Goal: Information Seeking & Learning: Learn about a topic

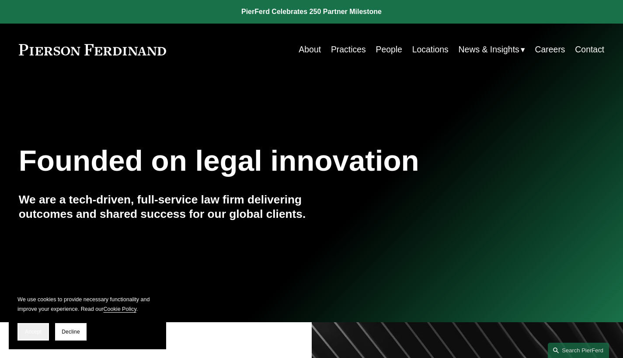
click at [30, 333] on span "Accept" at bounding box center [33, 332] width 17 height 6
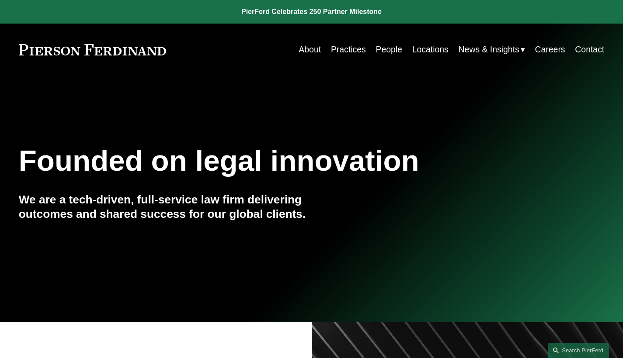
click at [0, 0] on span "News" at bounding box center [0, 0] width 0 height 0
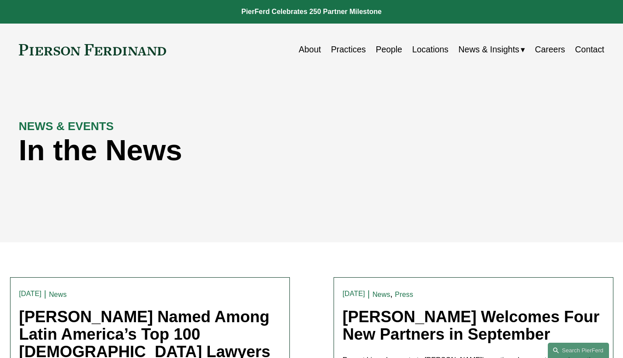
scroll to position [59, 0]
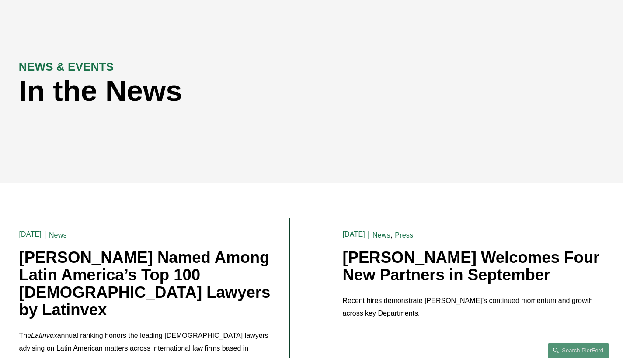
click at [532, 268] on link "Pierson Ferdinand Welcomes Four New Partners in September" at bounding box center [471, 266] width 257 height 35
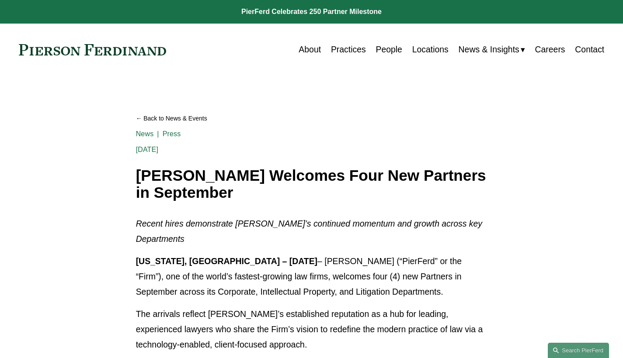
click at [419, 49] on link "Locations" at bounding box center [430, 49] width 36 height 17
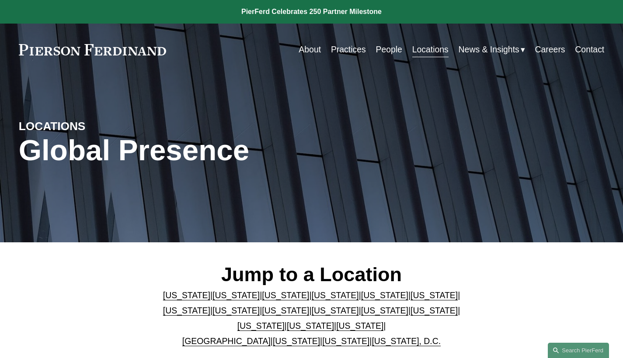
scroll to position [154, 0]
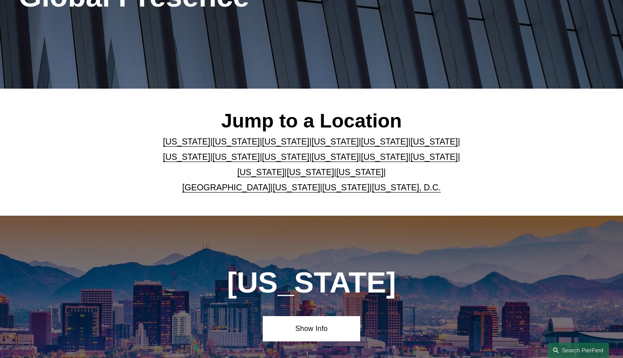
click at [337, 176] on link "[US_STATE]" at bounding box center [359, 172] width 47 height 10
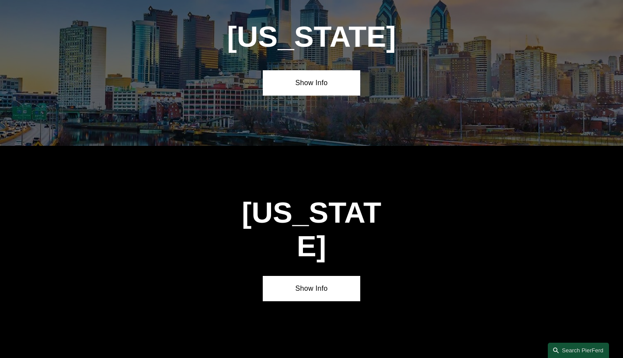
scroll to position [2864, 0]
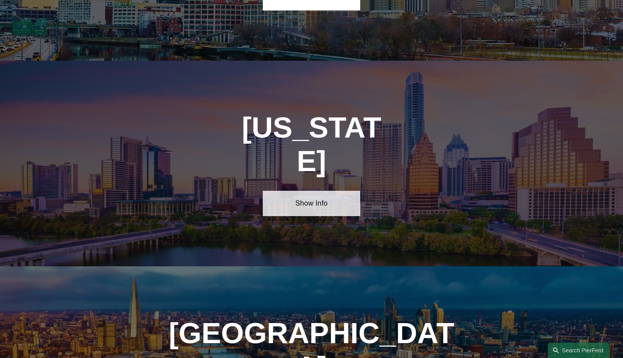
click at [326, 191] on link "Show Info" at bounding box center [311, 203] width 97 height 25
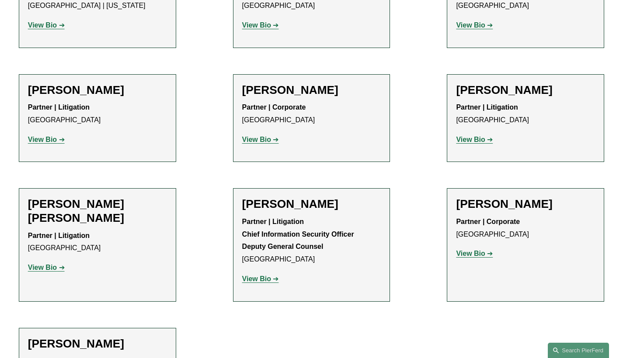
scroll to position [479, 0]
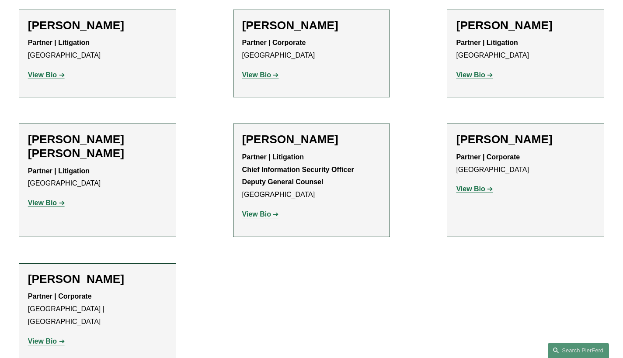
click at [52, 199] on strong "View Bio" at bounding box center [42, 202] width 29 height 7
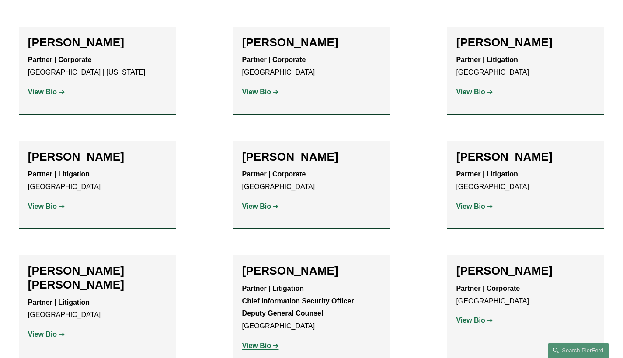
scroll to position [330, 0]
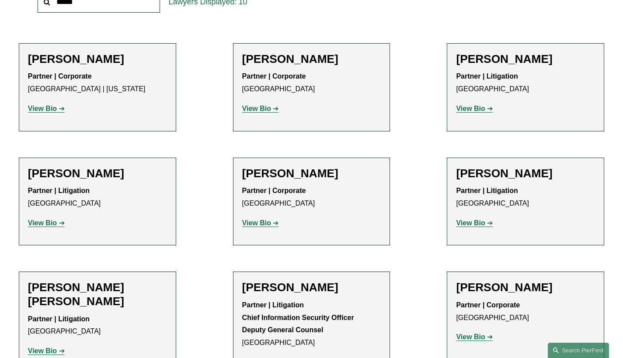
click at [163, 192] on p "Partner | Litigation Houston" at bounding box center [97, 197] width 139 height 25
click at [53, 222] on strong "View Bio" at bounding box center [42, 222] width 29 height 7
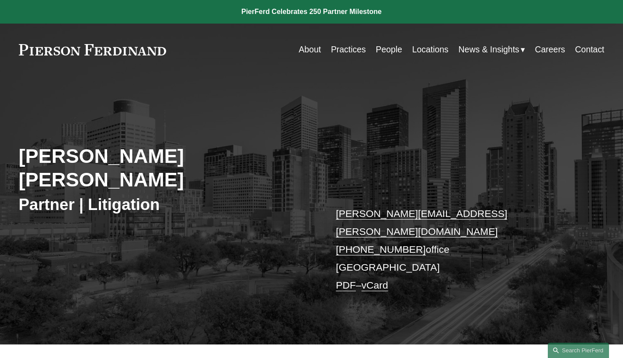
scroll to position [184, 0]
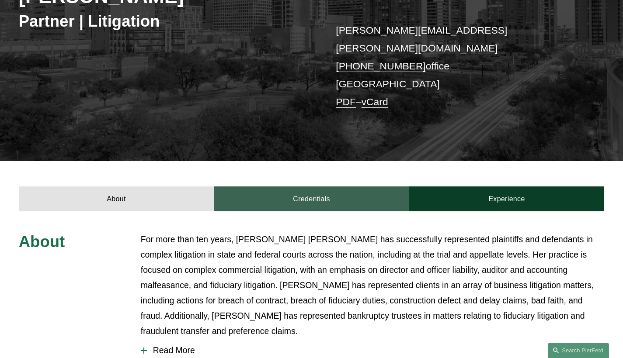
click at [308, 187] on link "Credentials" at bounding box center [311, 199] width 195 height 25
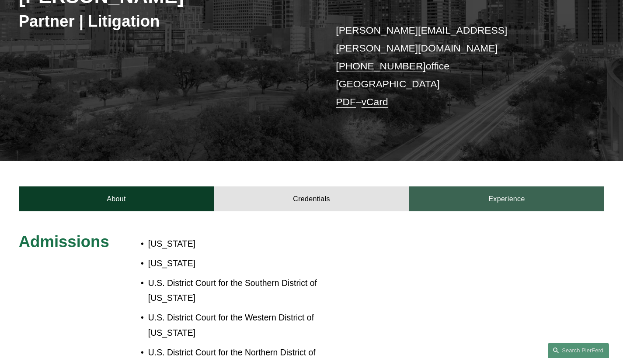
click at [519, 187] on link "Experience" at bounding box center [506, 199] width 195 height 25
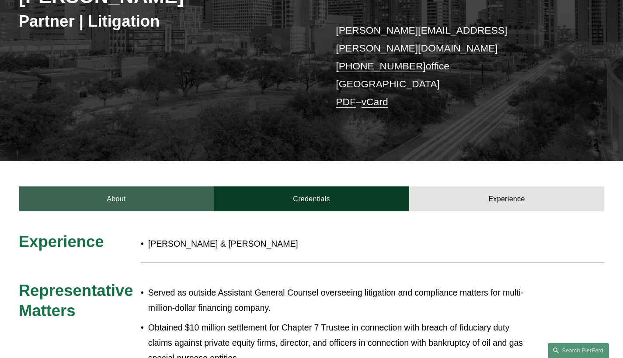
click at [137, 187] on link "About" at bounding box center [116, 199] width 195 height 25
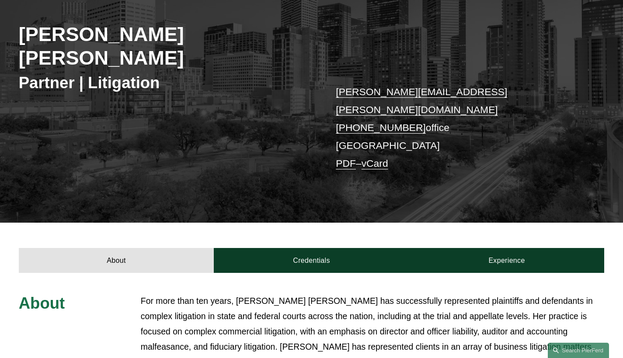
scroll to position [0, 0]
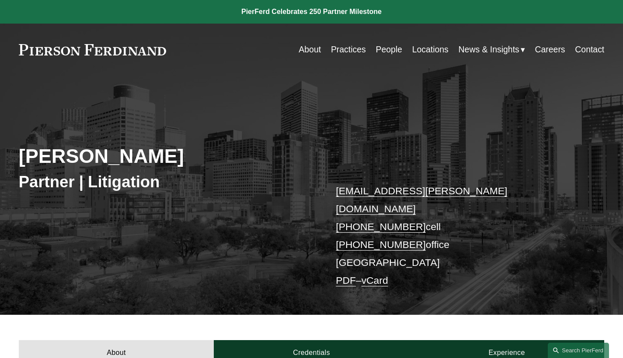
scroll to position [77, 0]
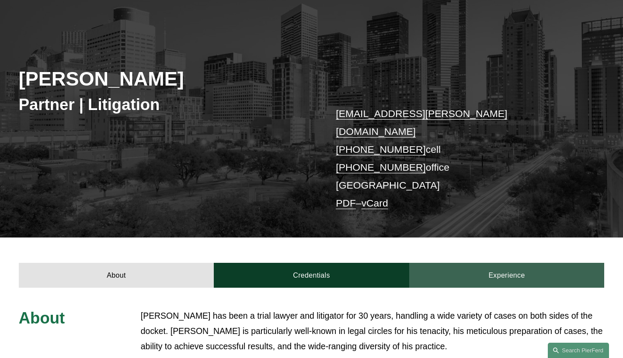
click at [492, 263] on link "Experience" at bounding box center [506, 275] width 195 height 25
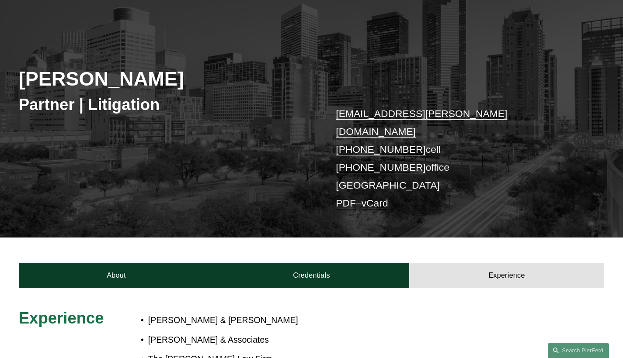
scroll to position [248, 0]
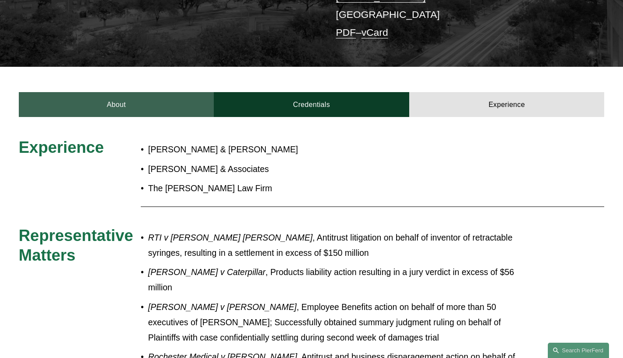
click at [66, 92] on link "About" at bounding box center [116, 104] width 195 height 25
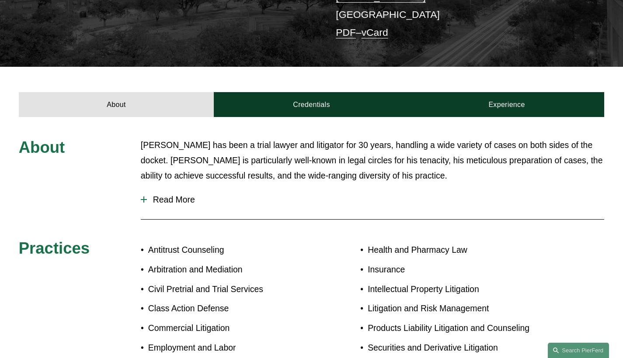
click at [161, 195] on span "Read More" at bounding box center [375, 200] width 457 height 10
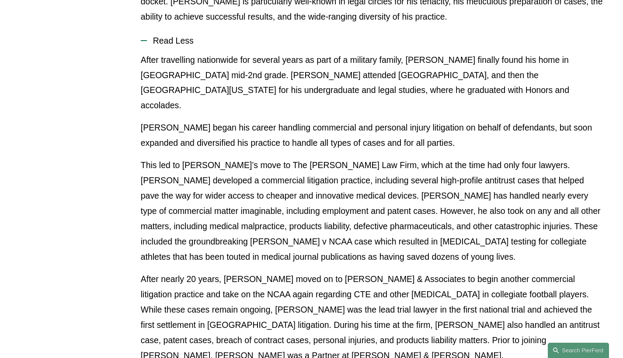
scroll to position [0, 0]
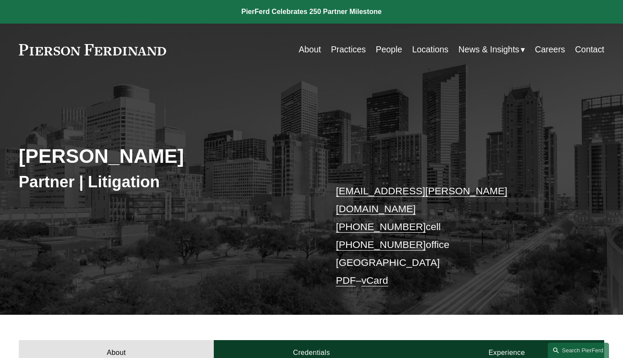
click at [387, 53] on link "People" at bounding box center [388, 49] width 26 height 17
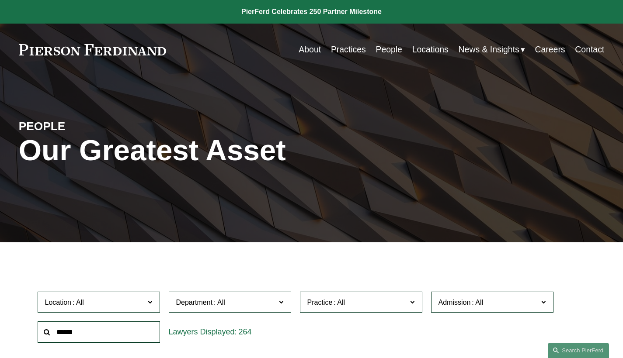
click at [114, 330] on input "text" at bounding box center [99, 332] width 122 height 21
type input "*********"
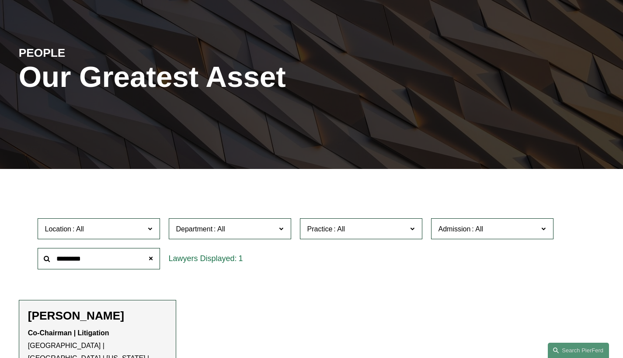
scroll to position [142, 0]
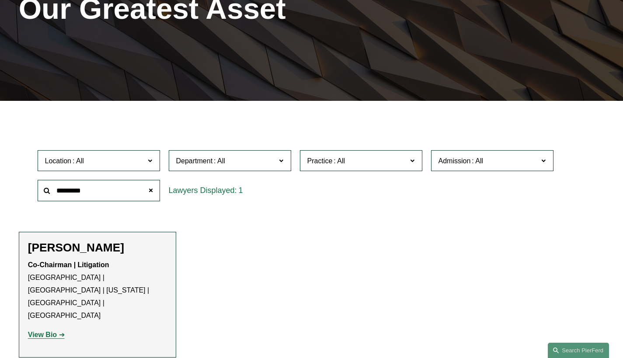
click at [54, 331] on strong "View Bio" at bounding box center [42, 334] width 29 height 7
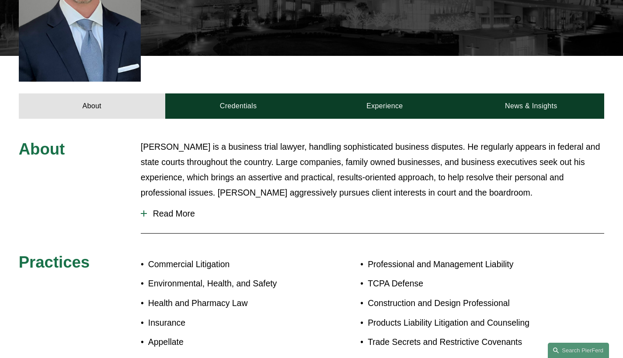
scroll to position [315, 0]
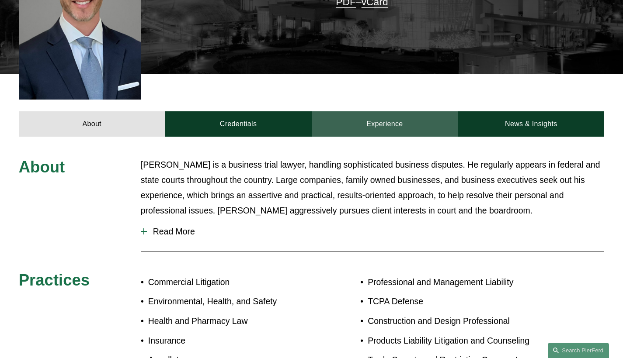
click at [389, 111] on link "Experience" at bounding box center [385, 123] width 146 height 25
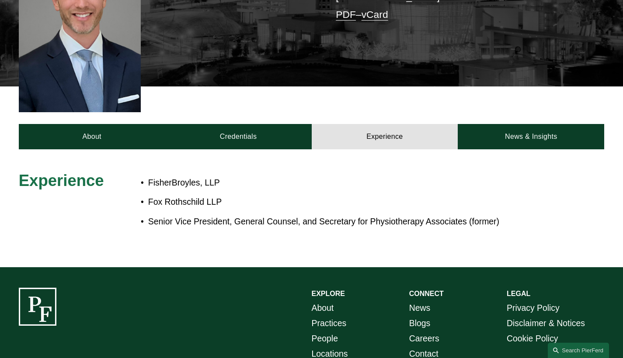
scroll to position [143, 0]
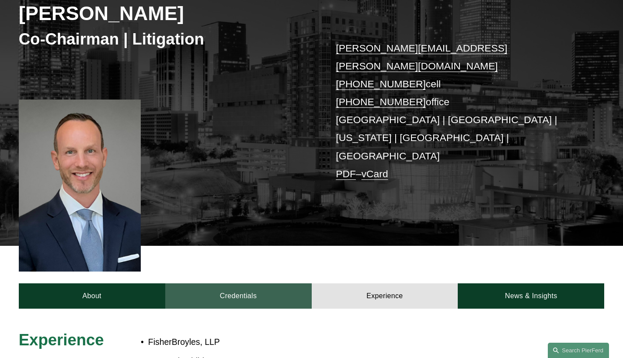
click at [255, 284] on link "Credentials" at bounding box center [238, 296] width 146 height 25
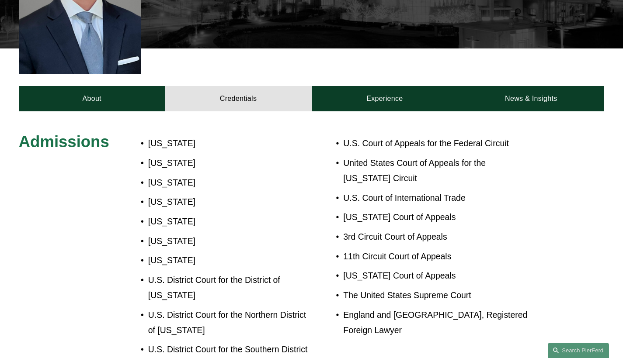
scroll to position [166, 0]
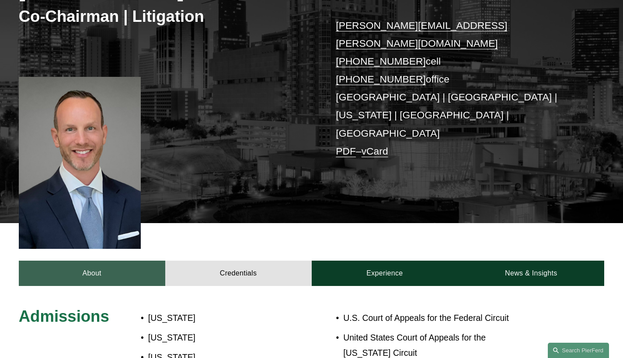
click at [98, 261] on link "About" at bounding box center [92, 273] width 146 height 25
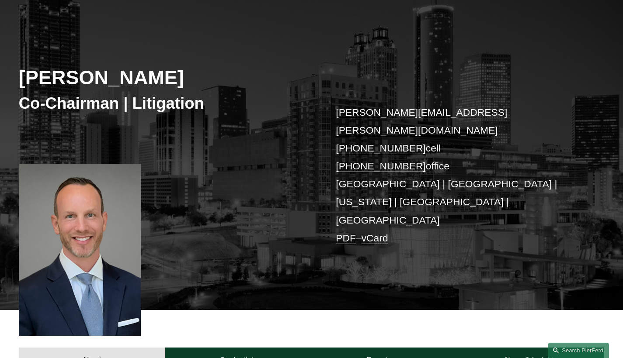
scroll to position [0, 0]
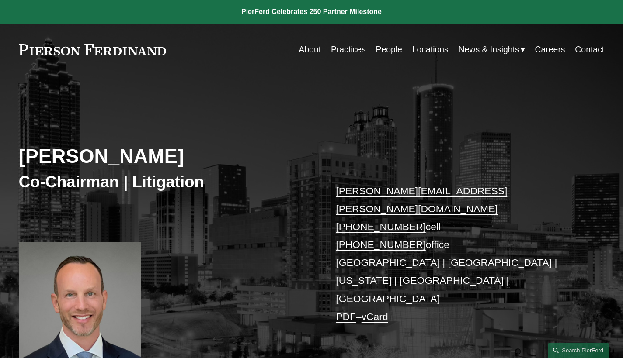
click at [384, 54] on link "People" at bounding box center [388, 49] width 26 height 17
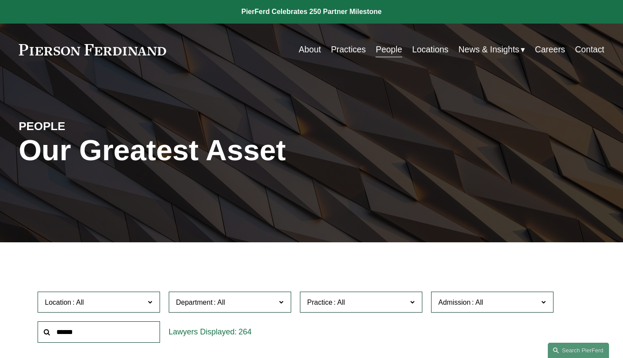
click at [127, 338] on input "text" at bounding box center [99, 332] width 122 height 21
type input "*******"
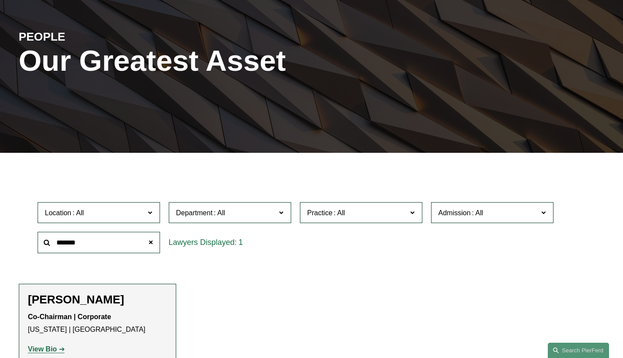
scroll to position [99, 0]
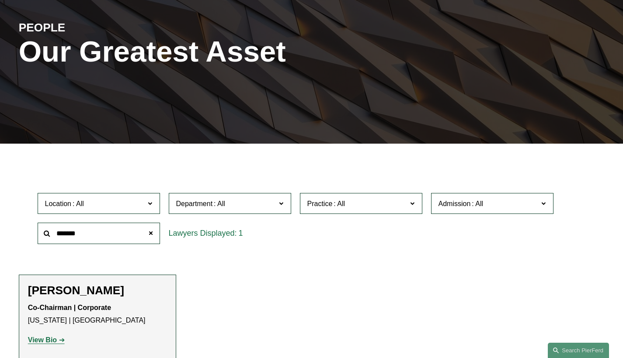
click at [48, 343] on strong "View Bio" at bounding box center [42, 340] width 29 height 7
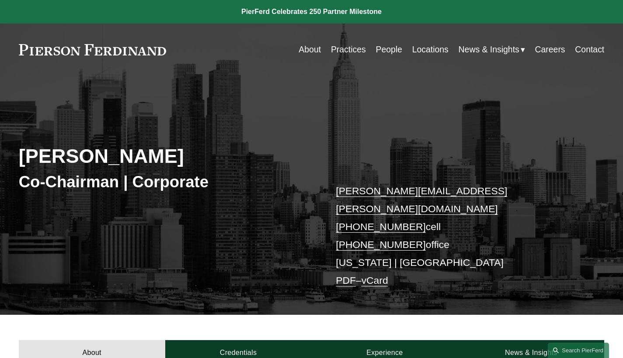
scroll to position [77, 0]
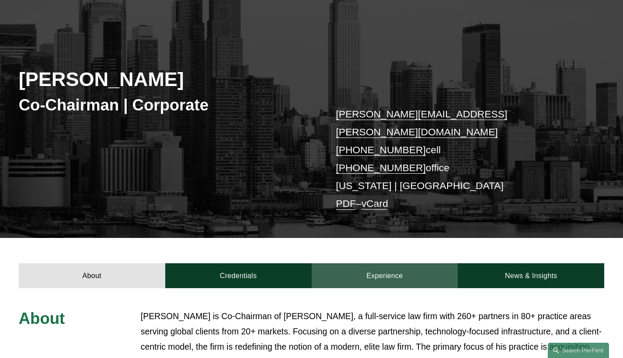
click at [392, 264] on link "Experience" at bounding box center [385, 276] width 146 height 25
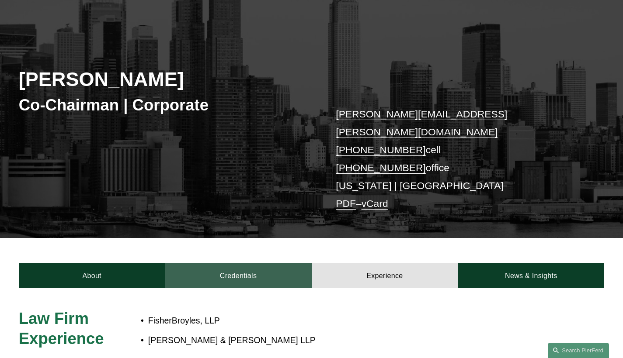
click at [276, 264] on link "Credentials" at bounding box center [238, 276] width 146 height 25
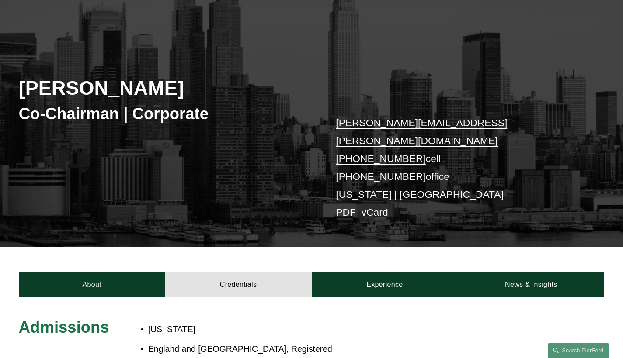
scroll to position [0, 0]
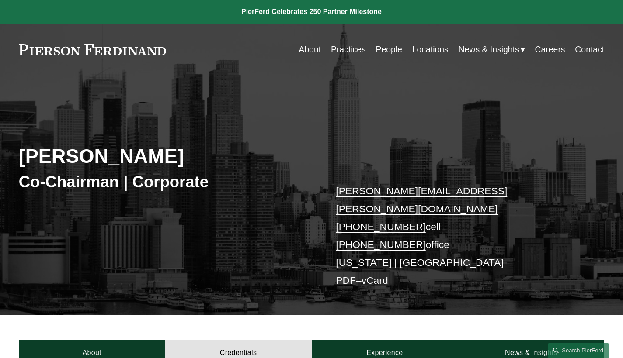
click at [350, 52] on link "Practices" at bounding box center [348, 49] width 35 height 17
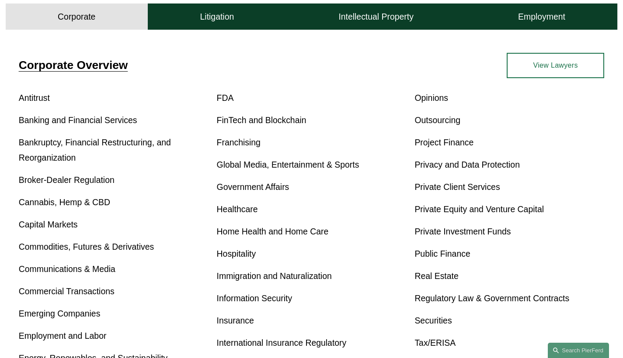
scroll to position [285, 0]
click at [147, 146] on link "Bankruptcy, Financial Restructuring, and Reorganization" at bounding box center [95, 150] width 152 height 25
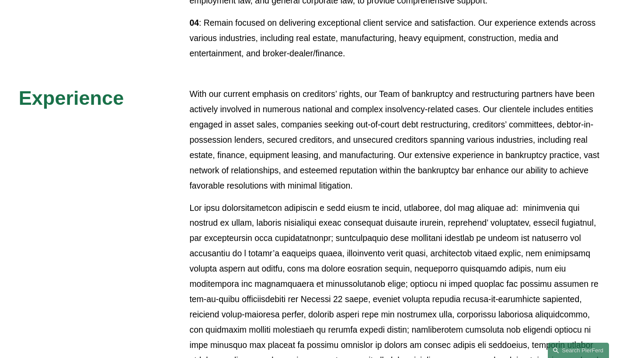
scroll to position [688, 0]
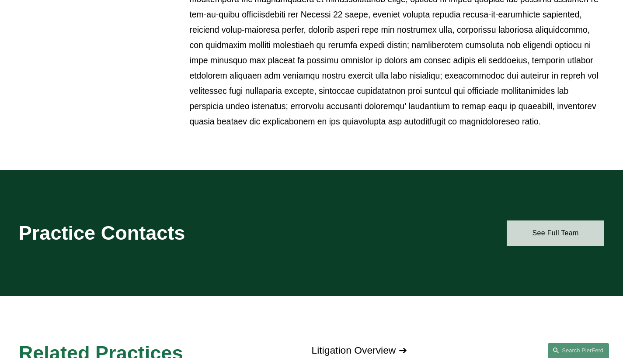
click at [526, 233] on link "See Full Team" at bounding box center [555, 233] width 97 height 25
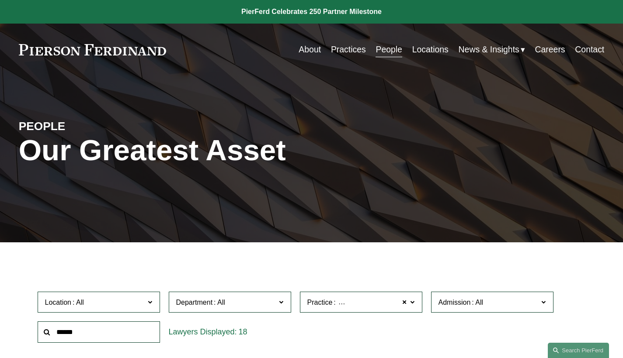
scroll to position [177, 0]
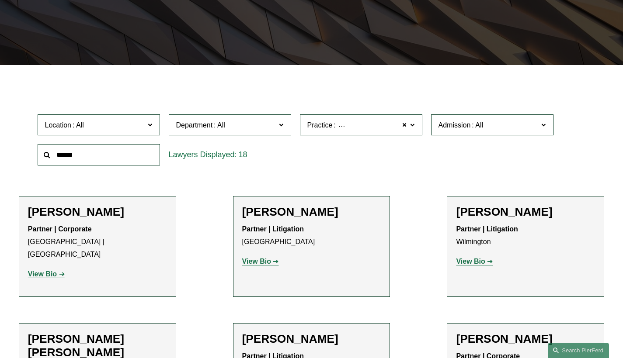
click at [261, 128] on span "Department" at bounding box center [226, 125] width 100 height 12
click at [355, 131] on span "Practice Bankruptcy, Financial Restructuring, and Reorganization" at bounding box center [357, 125] width 100 height 12
click at [0, 0] on link "Bankruptcy, Financial Restructuring, and Reorganization" at bounding box center [0, 0] width 0 height 0
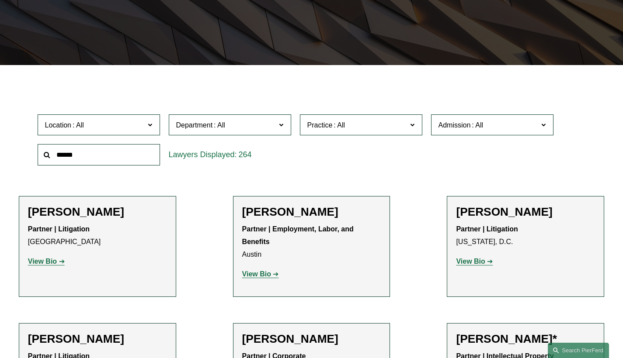
click at [378, 126] on span "Practice" at bounding box center [357, 125] width 100 height 12
click at [0, 0] on link "Bankruptcy, Financial Restructuring, and Reorganization" at bounding box center [0, 0] width 0 height 0
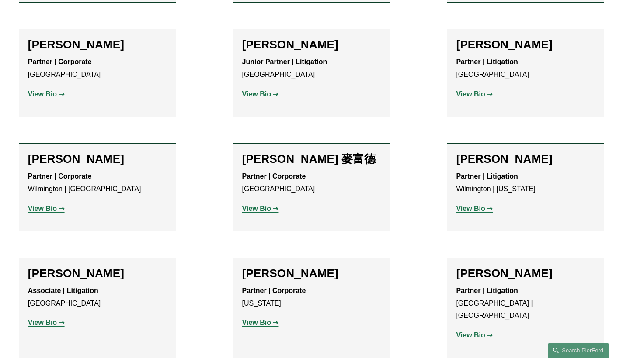
scroll to position [525, 0]
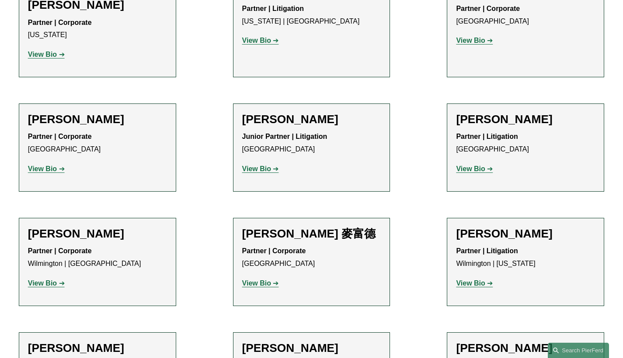
click at [482, 165] on strong "View Bio" at bounding box center [470, 168] width 29 height 7
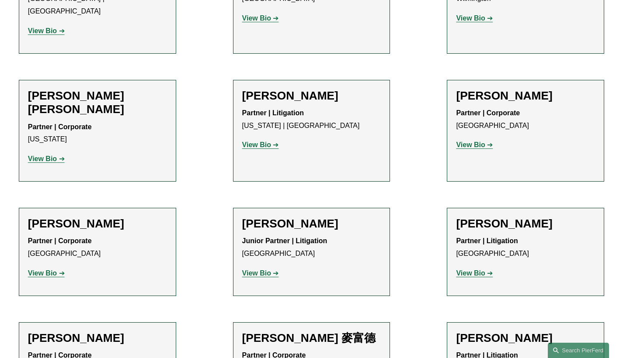
scroll to position [339, 0]
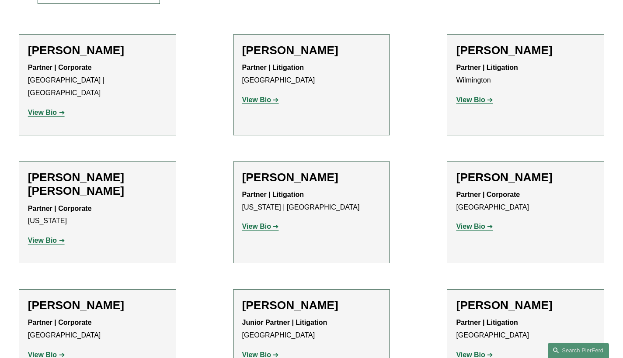
click at [480, 101] on strong "View Bio" at bounding box center [470, 99] width 29 height 7
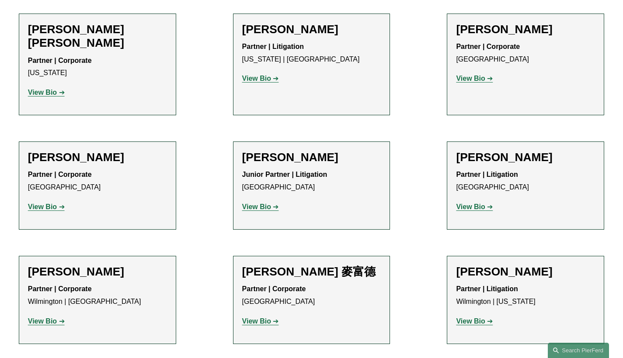
click at [56, 318] on strong "View Bio" at bounding box center [42, 321] width 29 height 7
click at [482, 318] on strong "View Bio" at bounding box center [470, 321] width 29 height 7
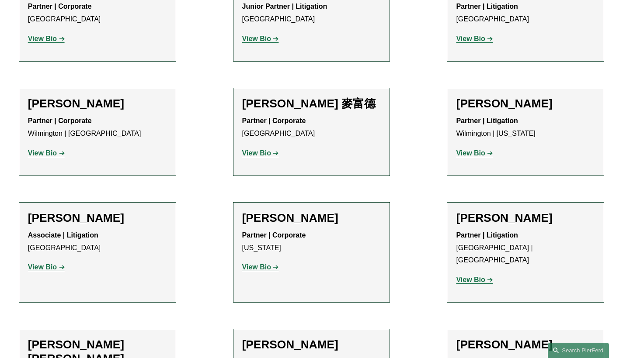
scroll to position [692, 0]
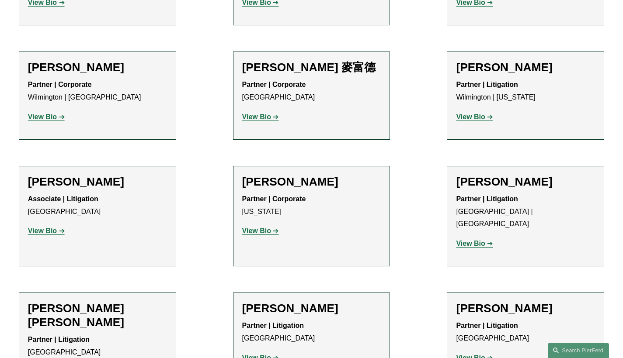
click at [264, 227] on strong "View Bio" at bounding box center [256, 230] width 29 height 7
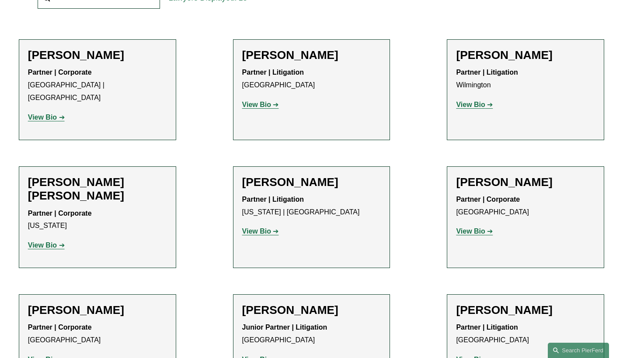
scroll to position [258, 0]
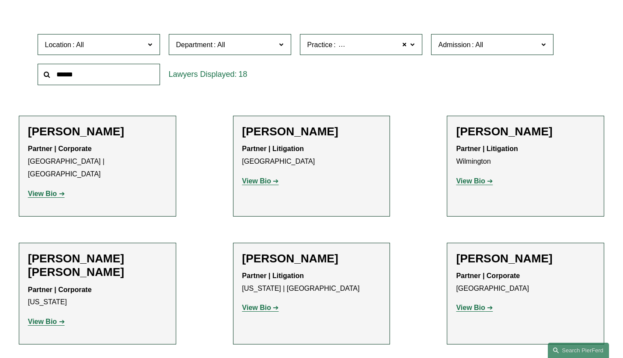
click at [265, 304] on strong "View Bio" at bounding box center [256, 307] width 29 height 7
click at [58, 318] on link "View Bio" at bounding box center [46, 321] width 37 height 7
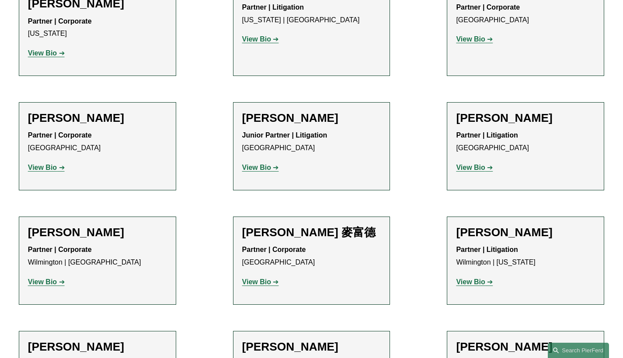
scroll to position [576, 0]
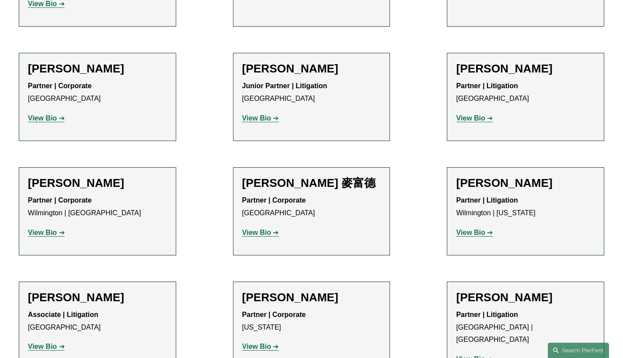
click at [49, 343] on strong "View Bio" at bounding box center [42, 346] width 29 height 7
click at [275, 343] on link "View Bio" at bounding box center [260, 346] width 37 height 7
click at [483, 356] on strong "View Bio" at bounding box center [470, 359] width 29 height 7
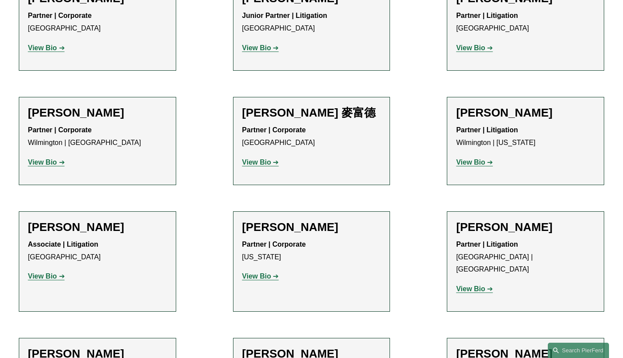
scroll to position [711, 0]
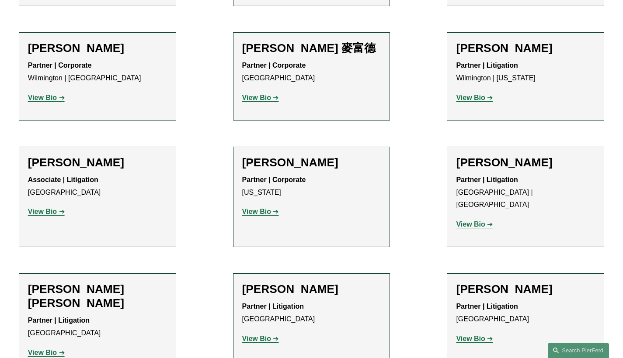
click at [271, 335] on link "View Bio" at bounding box center [260, 338] width 37 height 7
click at [477, 335] on strong "View Bio" at bounding box center [470, 338] width 29 height 7
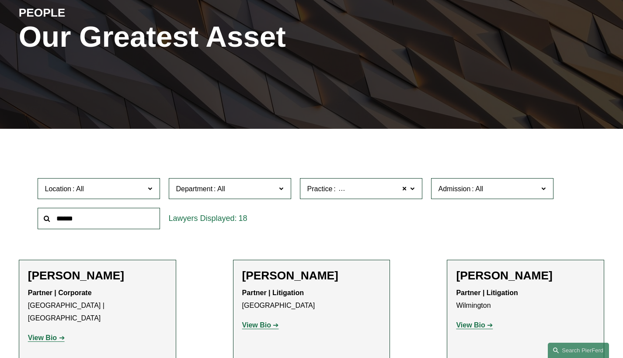
scroll to position [151, 0]
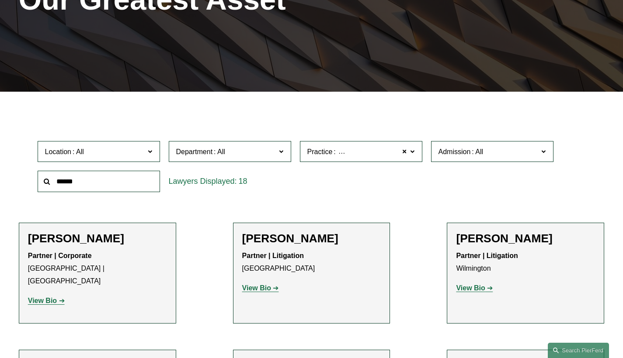
click at [481, 288] on strong "View Bio" at bounding box center [470, 287] width 29 height 7
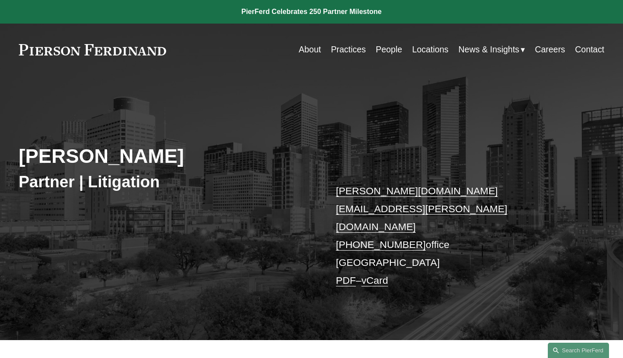
scroll to position [165, 0]
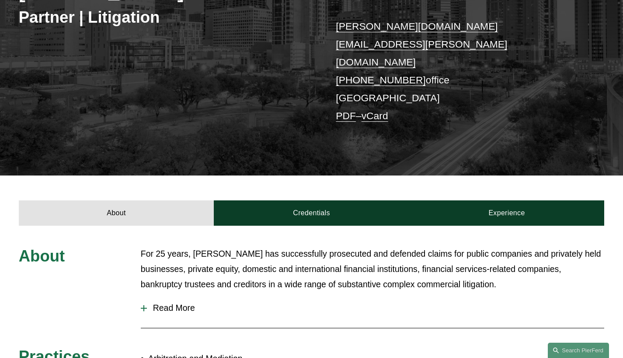
click at [175, 303] on span "Read More" at bounding box center [375, 308] width 457 height 10
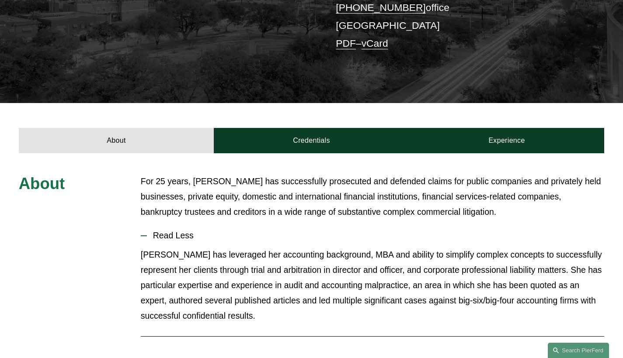
scroll to position [343, 0]
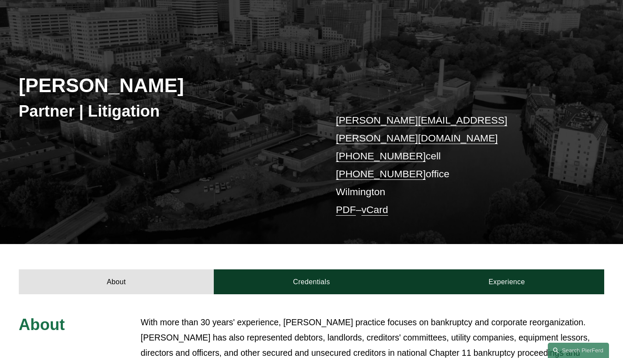
scroll to position [136, 0]
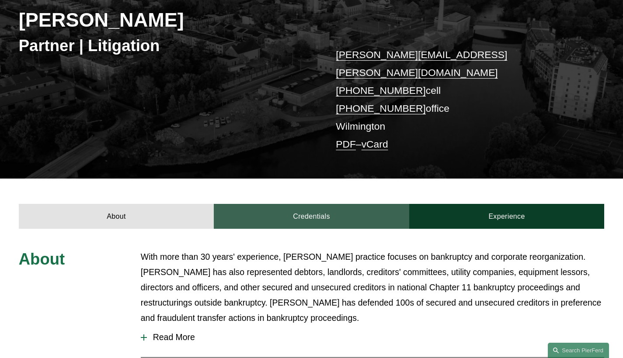
click at [354, 204] on link "Credentials" at bounding box center [311, 216] width 195 height 25
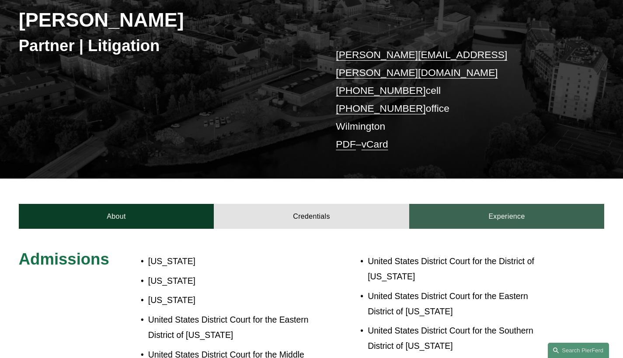
click at [515, 205] on link "Experience" at bounding box center [506, 216] width 195 height 25
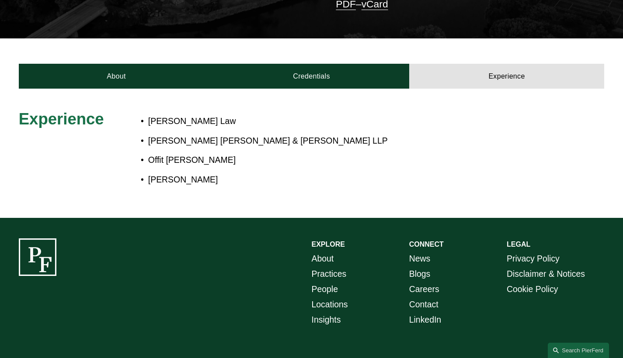
scroll to position [212, 0]
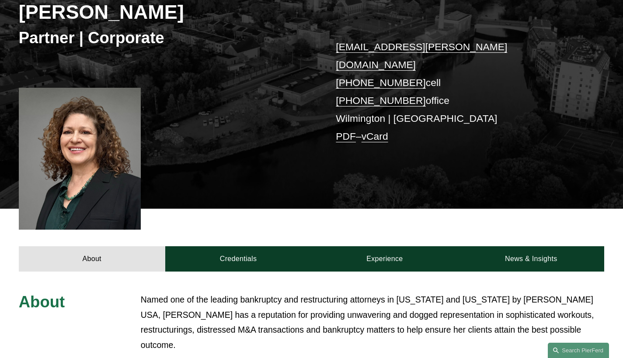
scroll to position [227, 0]
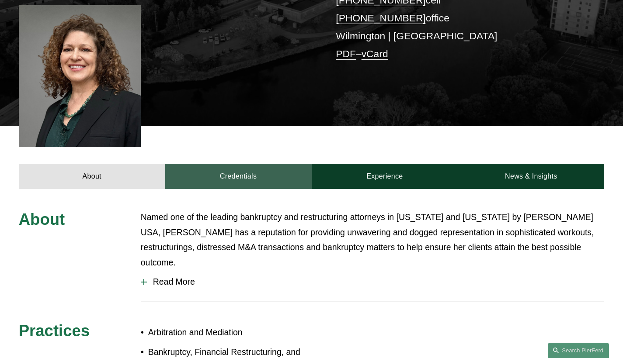
click at [273, 164] on link "Credentials" at bounding box center [238, 176] width 146 height 25
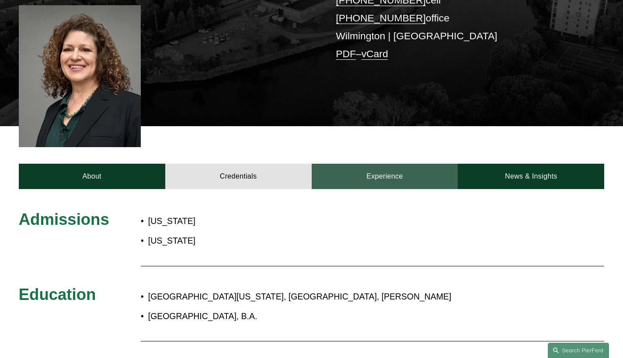
click at [386, 165] on link "Experience" at bounding box center [385, 176] width 146 height 25
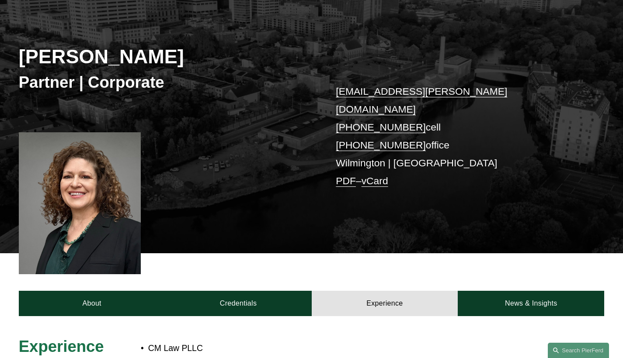
scroll to position [273, 0]
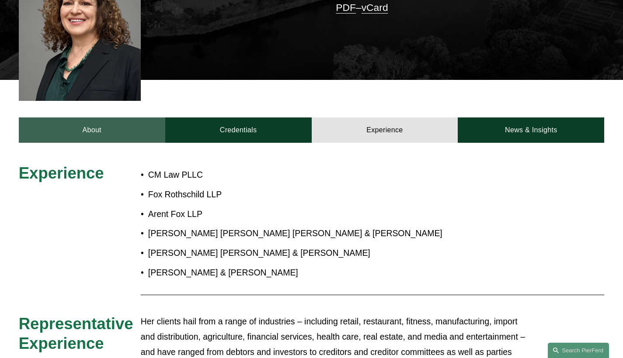
click at [107, 120] on link "About" at bounding box center [92, 130] width 146 height 25
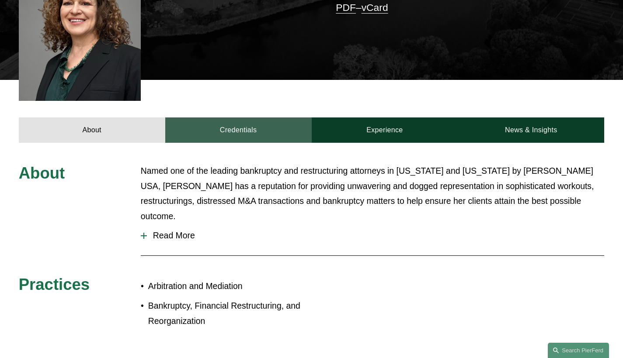
click at [230, 122] on link "Credentials" at bounding box center [238, 130] width 146 height 25
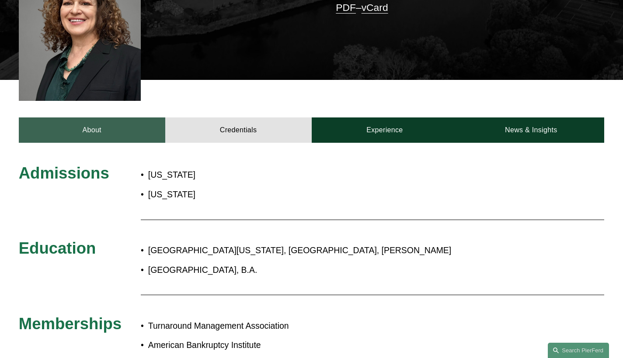
click at [113, 118] on link "About" at bounding box center [92, 130] width 146 height 25
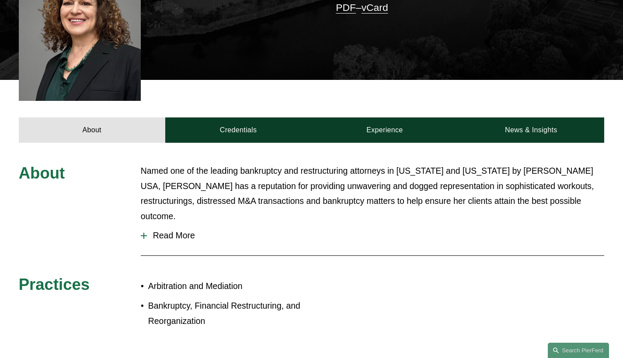
click at [176, 231] on span "Read More" at bounding box center [375, 236] width 457 height 10
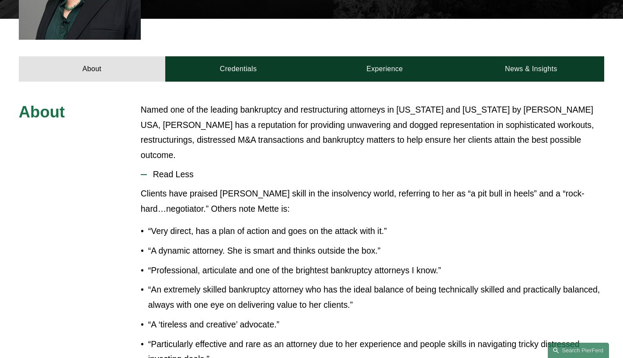
scroll to position [416, 0]
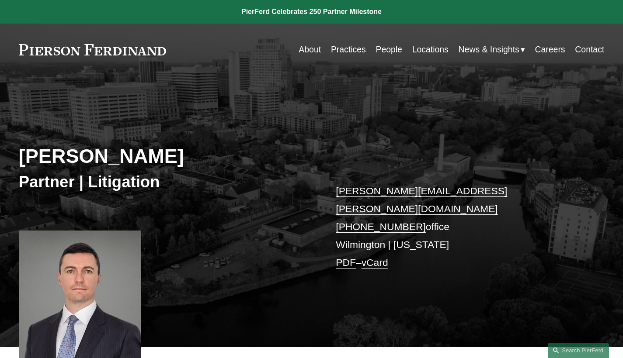
scroll to position [136, 0]
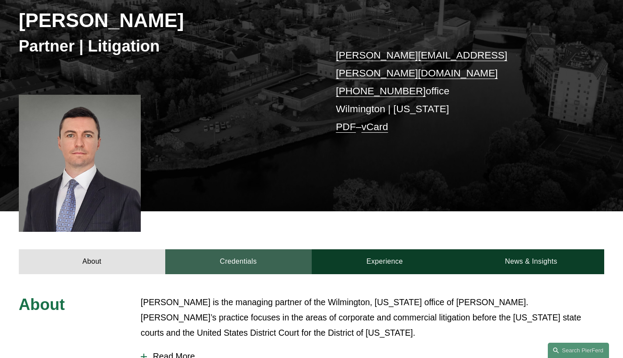
click at [267, 250] on link "Credentials" at bounding box center [238, 262] width 146 height 25
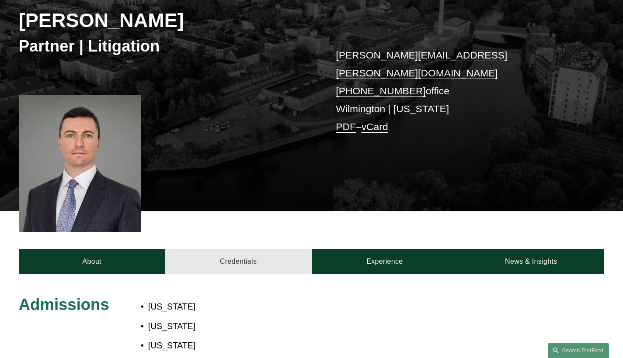
scroll to position [152, 0]
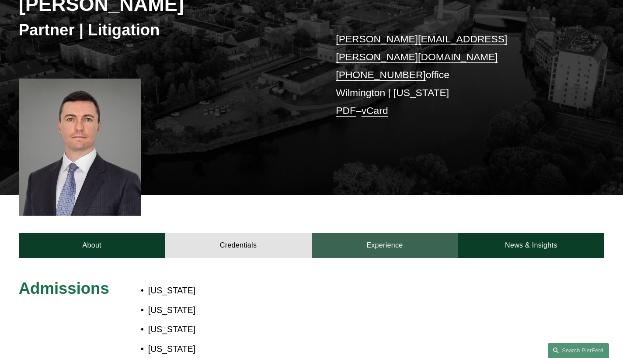
click at [364, 233] on link "Experience" at bounding box center [385, 245] width 146 height 25
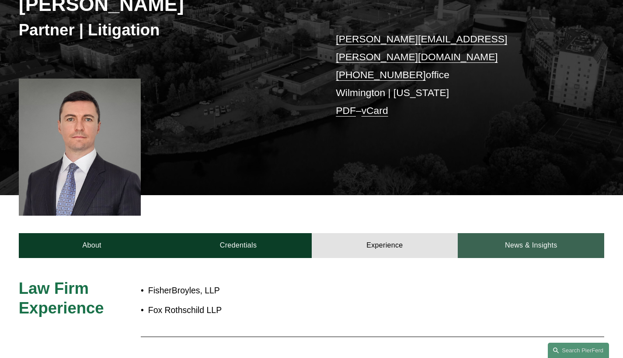
click at [496, 233] on link "News & Insights" at bounding box center [531, 245] width 146 height 25
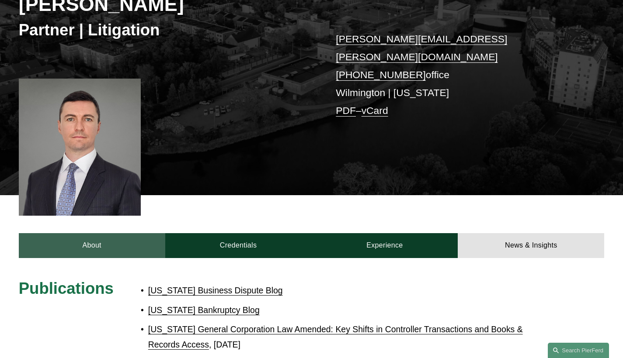
click at [154, 236] on link "About" at bounding box center [92, 245] width 146 height 25
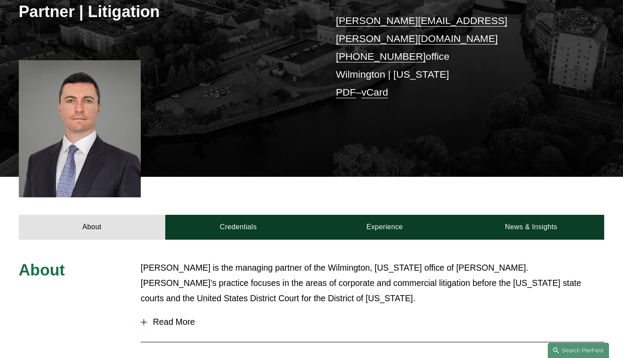
scroll to position [202, 0]
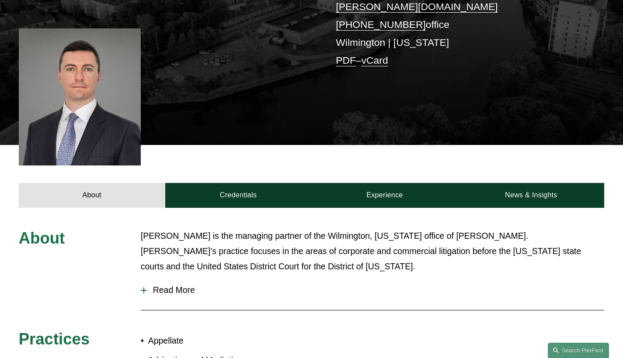
click at [182, 285] on span "Read More" at bounding box center [375, 290] width 457 height 10
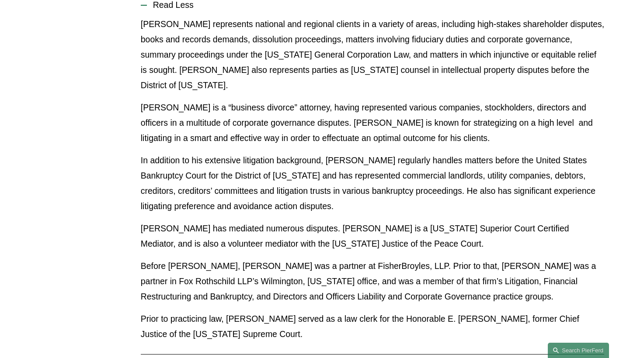
scroll to position [421, 0]
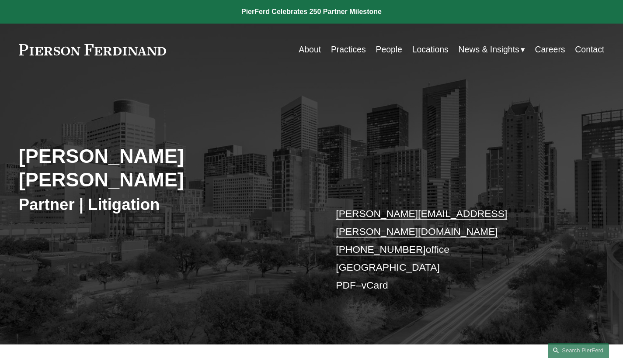
scroll to position [226, 0]
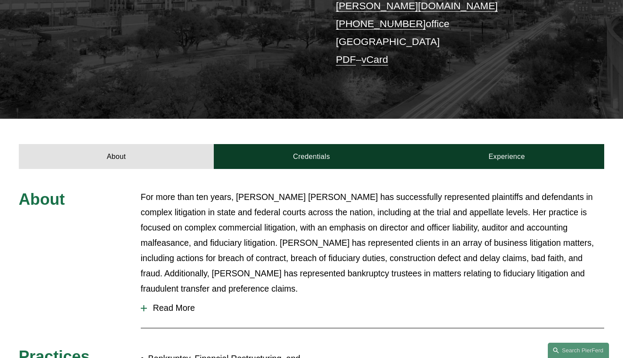
click at [173, 303] on span "Read More" at bounding box center [375, 308] width 457 height 10
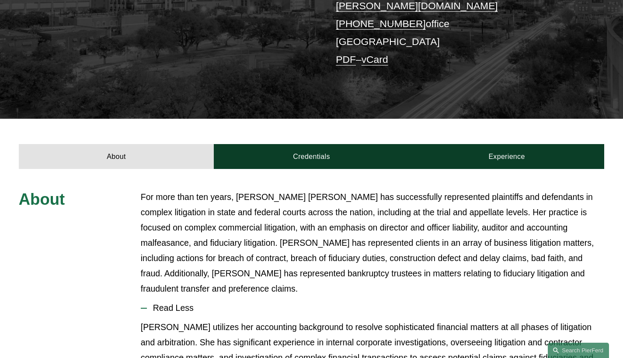
scroll to position [493, 0]
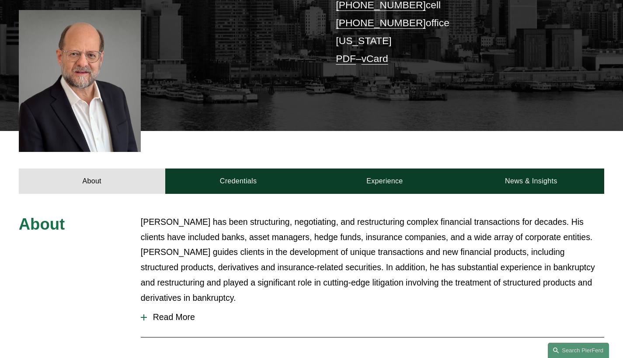
scroll to position [352, 0]
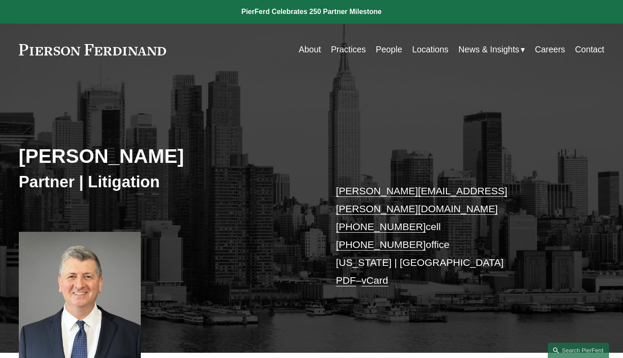
scroll to position [269, 0]
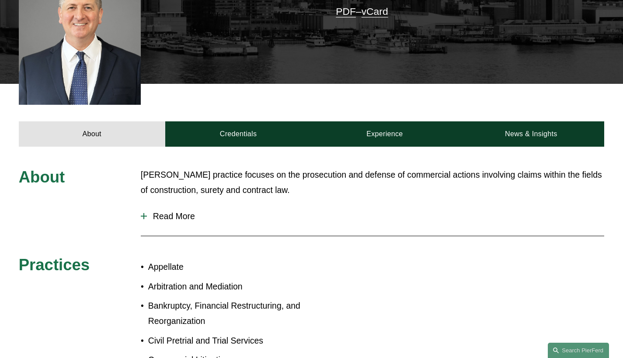
click at [172, 212] on span "Read More" at bounding box center [375, 217] width 457 height 10
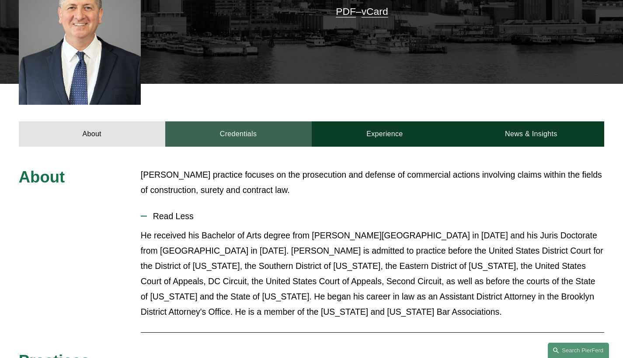
click at [239, 121] on link "Credentials" at bounding box center [238, 133] width 146 height 25
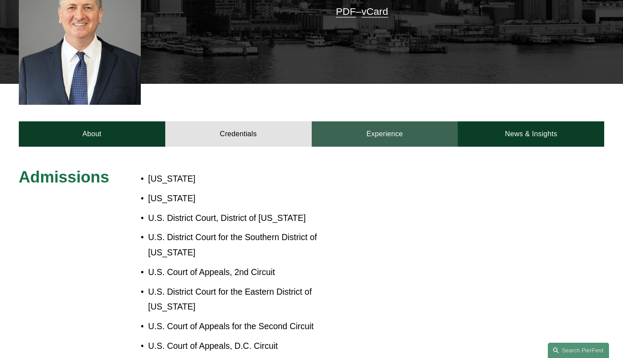
click at [375, 121] on link "Experience" at bounding box center [385, 133] width 146 height 25
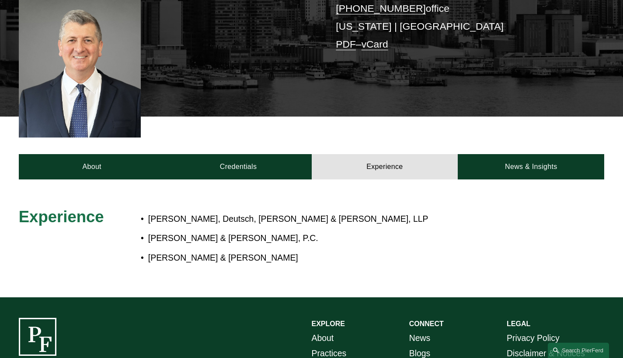
scroll to position [188, 0]
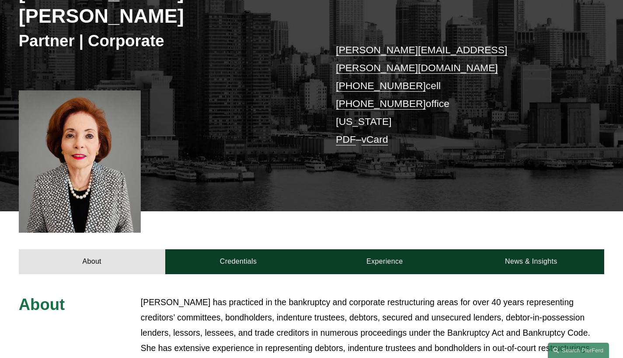
scroll to position [180, 0]
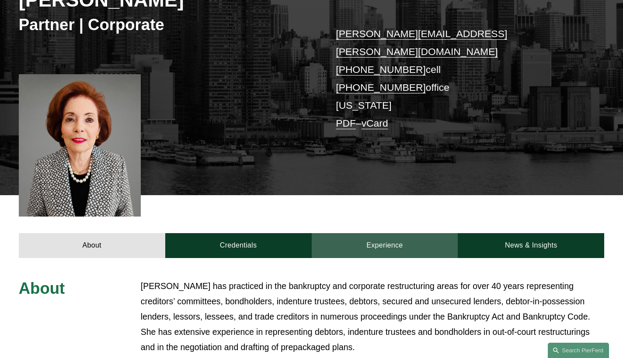
click at [386, 233] on link "Experience" at bounding box center [385, 245] width 146 height 25
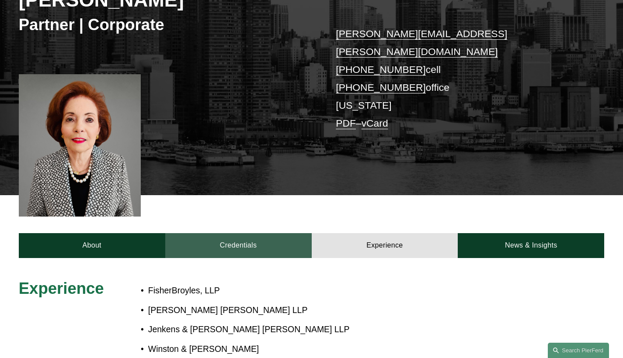
click at [281, 233] on link "Credentials" at bounding box center [238, 245] width 146 height 25
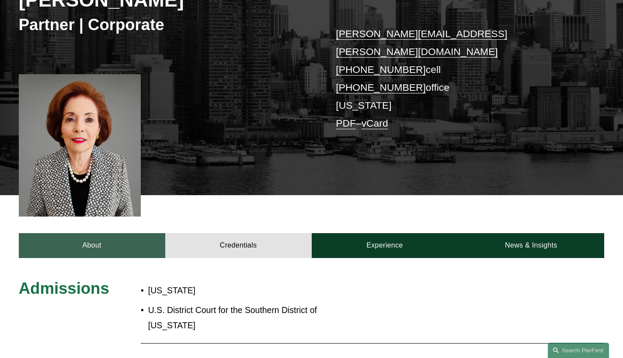
click at [105, 233] on link "About" at bounding box center [92, 245] width 146 height 25
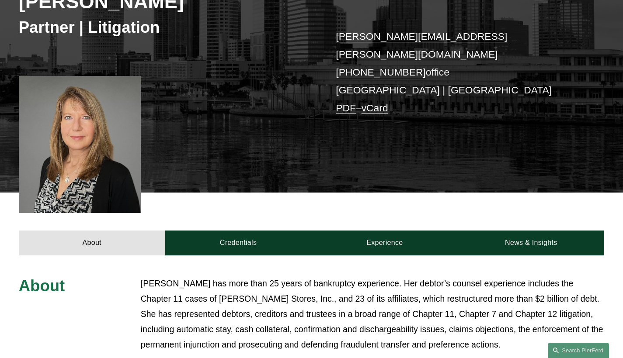
scroll to position [238, 0]
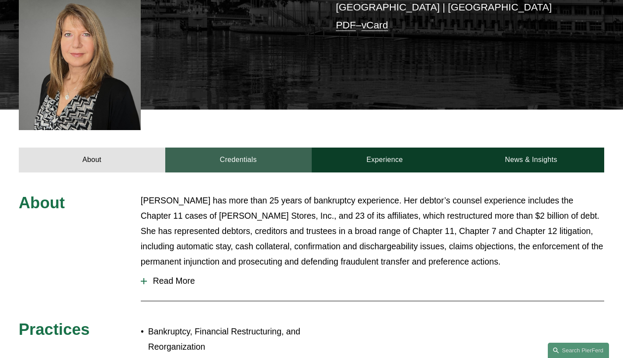
click at [263, 152] on link "Credentials" at bounding box center [238, 160] width 146 height 25
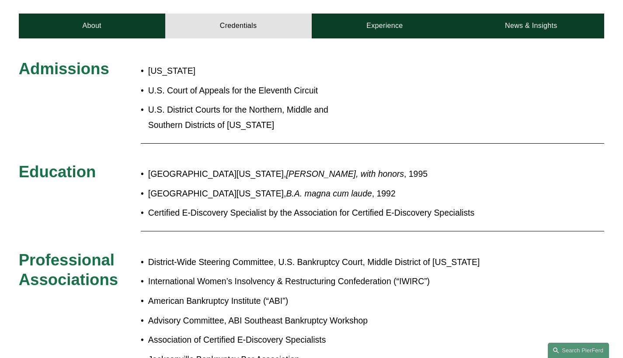
scroll to position [355, 0]
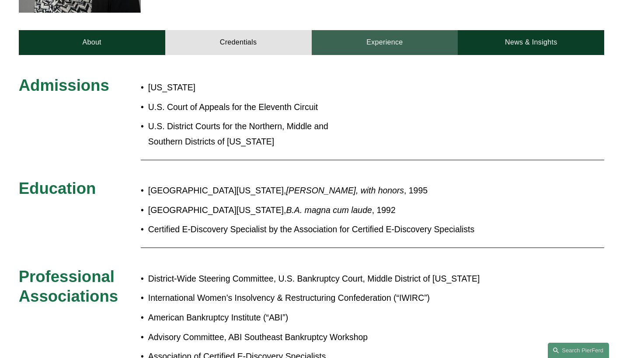
click at [364, 32] on link "Experience" at bounding box center [385, 42] width 146 height 25
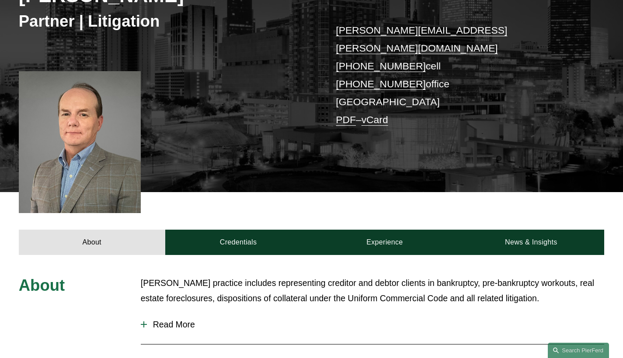
scroll to position [252, 0]
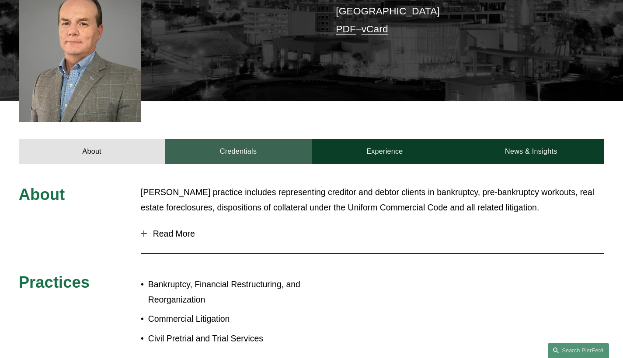
click at [248, 139] on link "Credentials" at bounding box center [238, 151] width 146 height 25
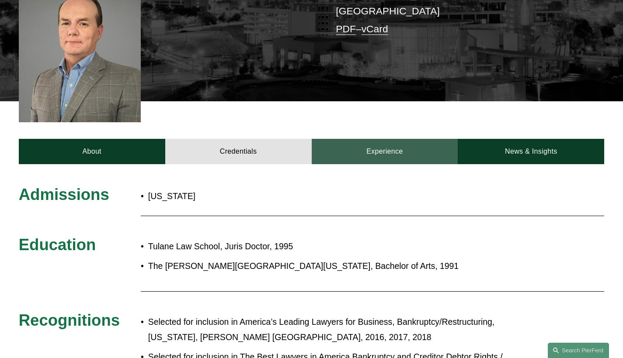
click at [372, 141] on link "Experience" at bounding box center [385, 151] width 146 height 25
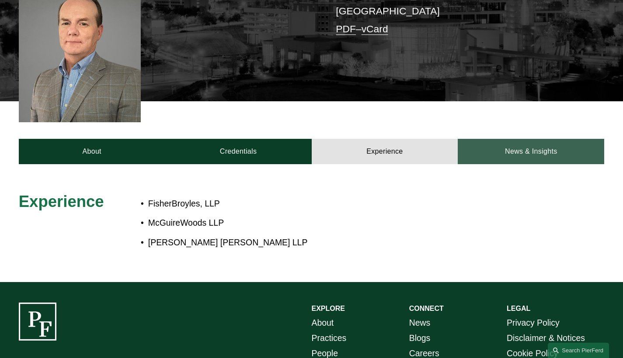
click at [521, 139] on link "News & Insights" at bounding box center [531, 151] width 146 height 25
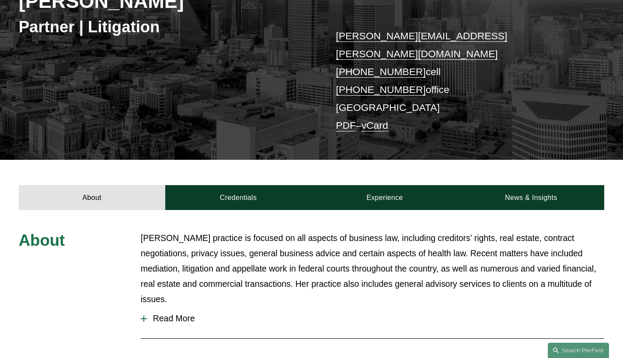
scroll to position [226, 0]
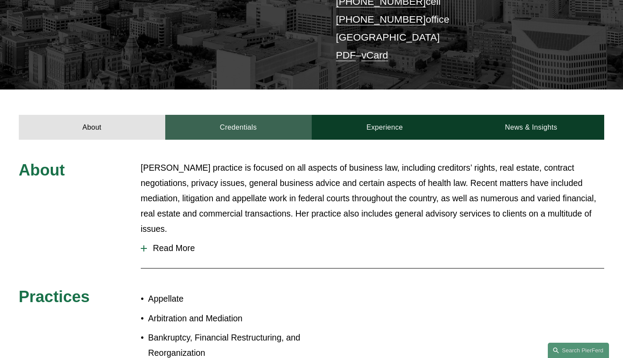
click at [233, 116] on link "Credentials" at bounding box center [238, 127] width 146 height 25
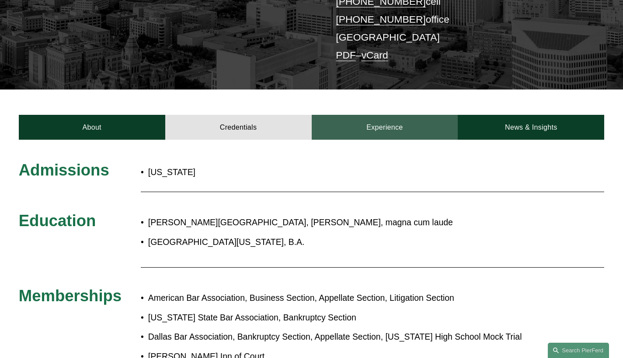
click at [384, 115] on link "Experience" at bounding box center [385, 127] width 146 height 25
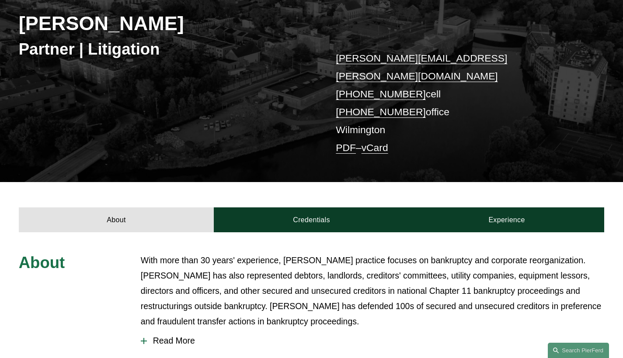
scroll to position [213, 0]
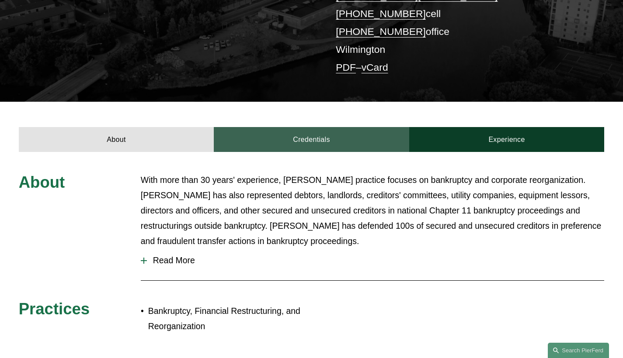
click at [317, 127] on link "Credentials" at bounding box center [311, 139] width 195 height 25
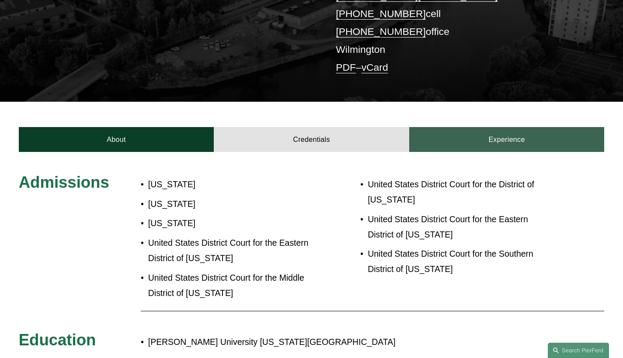
click at [461, 127] on link "Experience" at bounding box center [506, 139] width 195 height 25
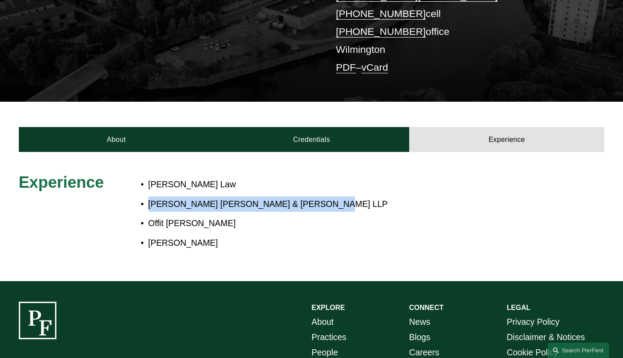
drag, startPoint x: 151, startPoint y: 188, endPoint x: 336, endPoint y: 187, distance: 184.9
click at [336, 197] on p "[PERSON_NAME] [PERSON_NAME] & [PERSON_NAME] LLP" at bounding box center [339, 204] width 383 height 15
copy p "[PERSON_NAME] [PERSON_NAME] & [PERSON_NAME] LLP"
drag, startPoint x: 267, startPoint y: 211, endPoint x: 246, endPoint y: 212, distance: 20.1
click at [267, 216] on p "Offit [PERSON_NAME]" at bounding box center [339, 223] width 383 height 15
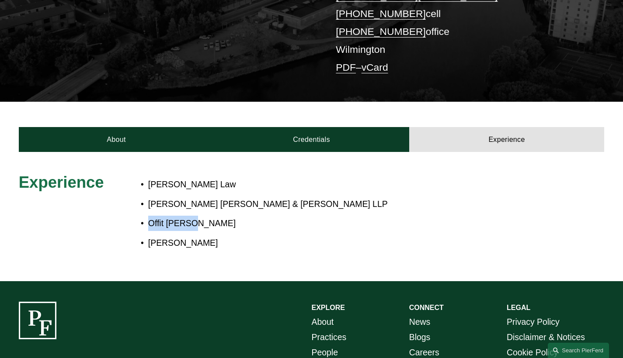
drag, startPoint x: 150, startPoint y: 207, endPoint x: 198, endPoint y: 208, distance: 47.7
click at [198, 216] on p "Offit [PERSON_NAME]" at bounding box center [339, 223] width 383 height 15
copy p "Offit [PERSON_NAME]"
drag, startPoint x: 149, startPoint y: 228, endPoint x: 204, endPoint y: 230, distance: 54.7
click at [204, 236] on p "[PERSON_NAME]" at bounding box center [339, 243] width 383 height 15
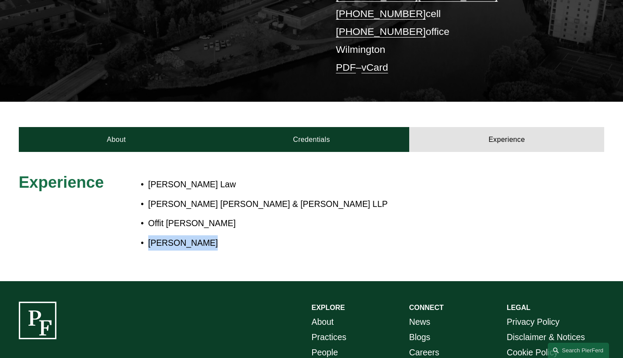
copy p "[PERSON_NAME]"
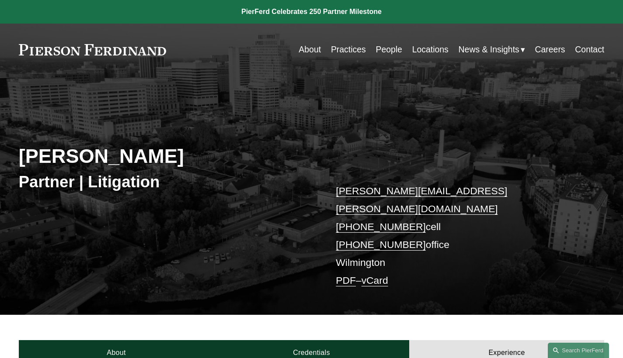
scroll to position [59, 0]
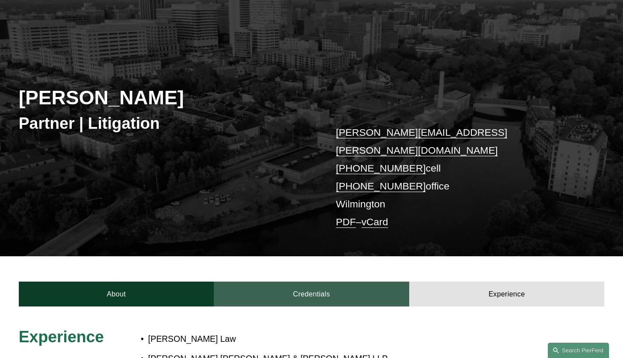
click at [347, 282] on link "Credentials" at bounding box center [311, 294] width 195 height 25
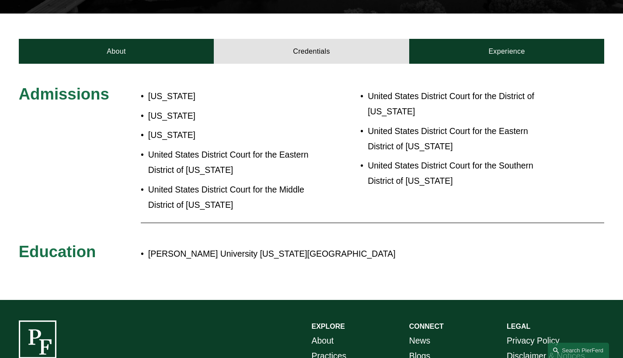
scroll to position [289, 0]
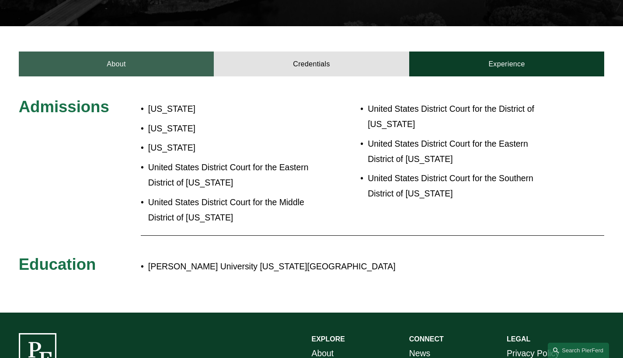
click at [132, 53] on link "About" at bounding box center [116, 64] width 195 height 25
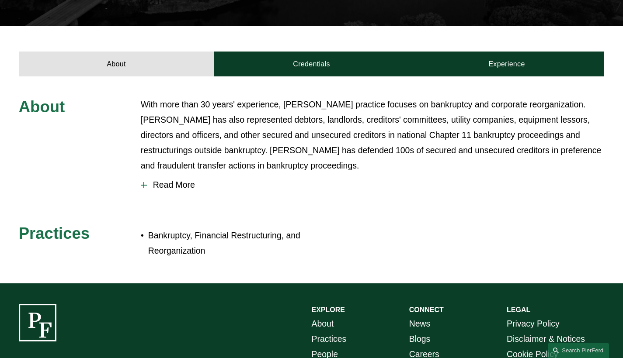
click at [177, 180] on span "Read More" at bounding box center [375, 185] width 457 height 10
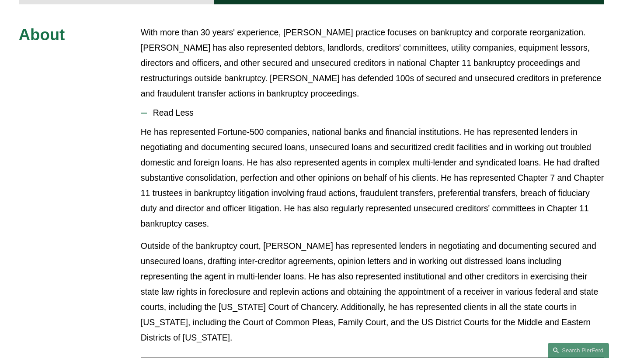
scroll to position [0, 0]
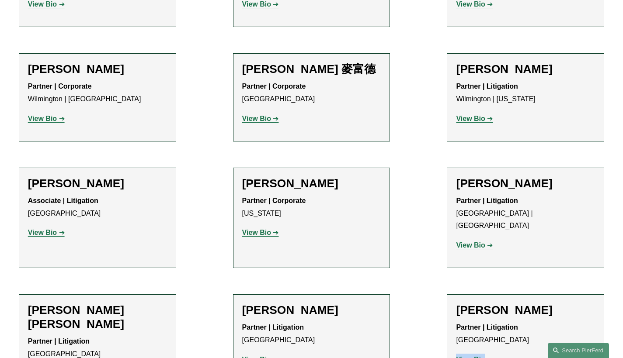
scroll to position [526, 0]
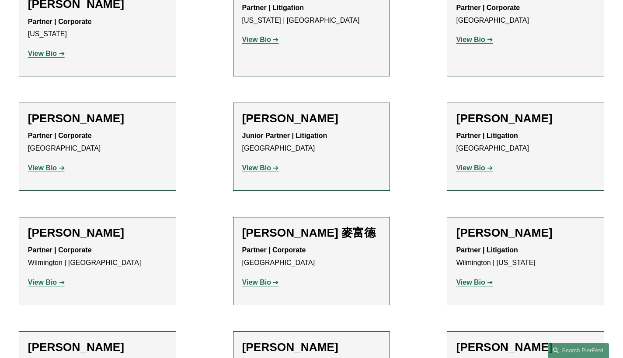
click at [53, 279] on strong "View Bio" at bounding box center [42, 282] width 29 height 7
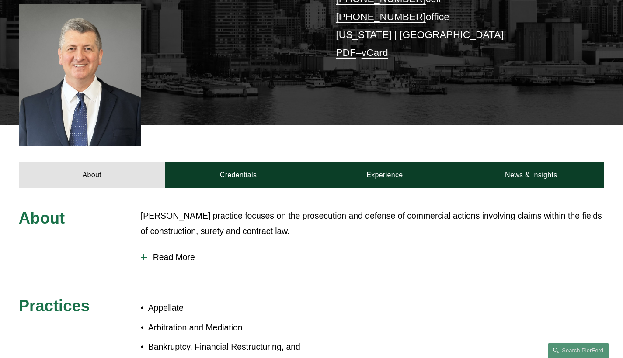
scroll to position [294, 0]
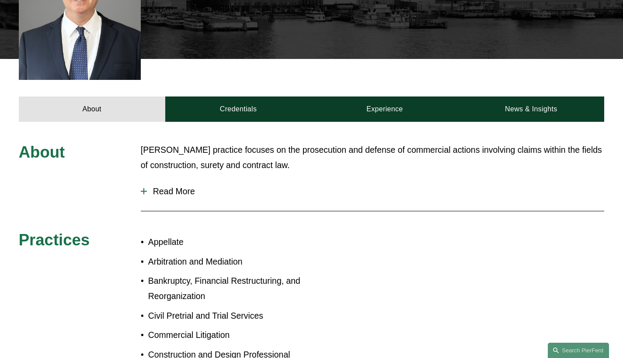
click at [172, 187] on span "Read More" at bounding box center [375, 192] width 457 height 10
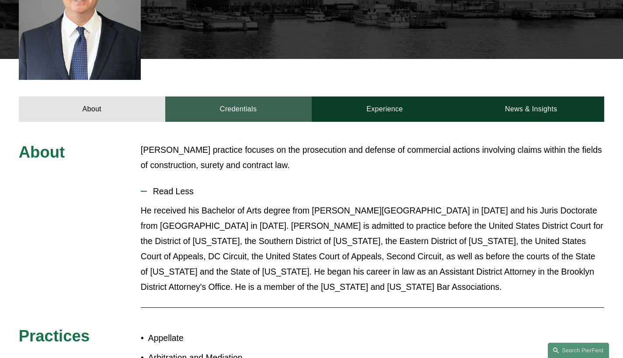
click at [242, 97] on link "Credentials" at bounding box center [238, 109] width 146 height 25
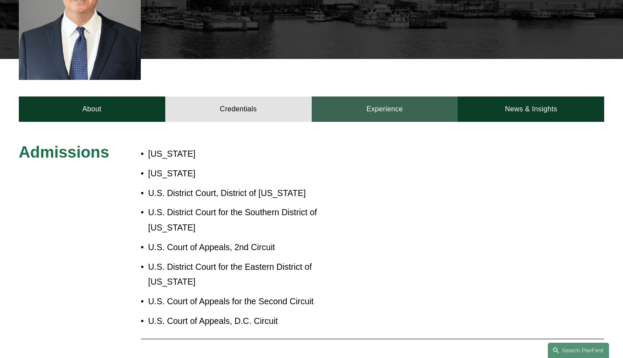
click at [381, 97] on link "Experience" at bounding box center [385, 109] width 146 height 25
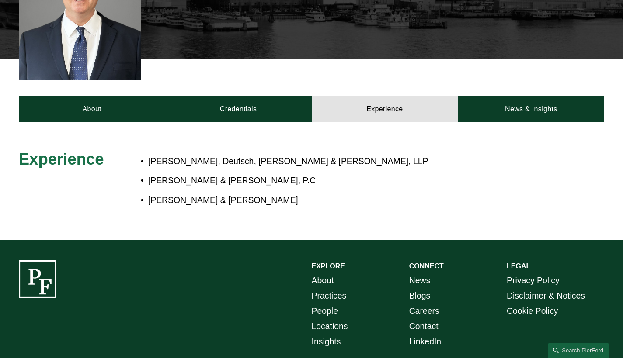
scroll to position [136, 0]
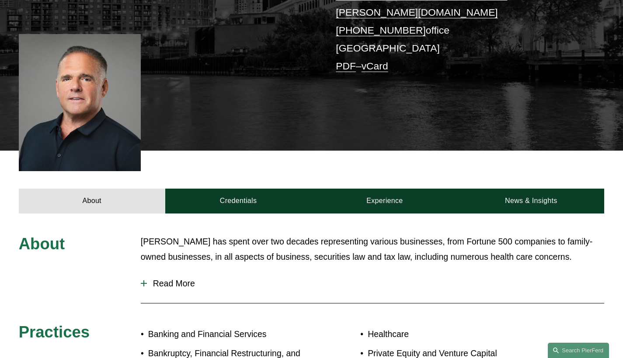
scroll to position [260, 0]
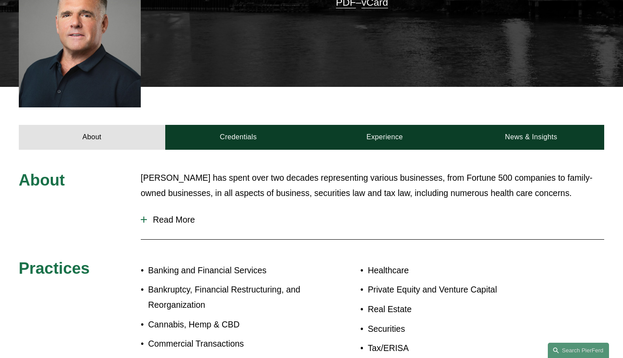
click at [178, 215] on span "Read More" at bounding box center [375, 220] width 457 height 10
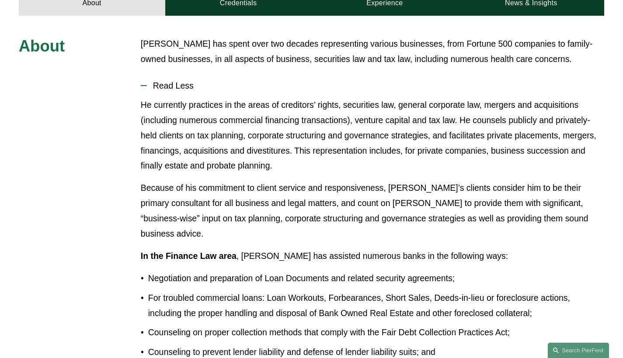
scroll to position [99, 0]
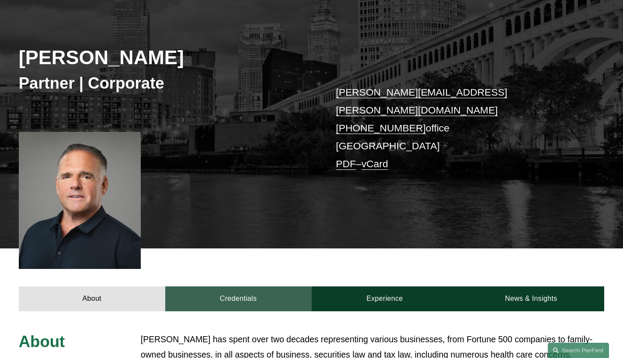
click at [270, 294] on link "Credentials" at bounding box center [238, 299] width 146 height 25
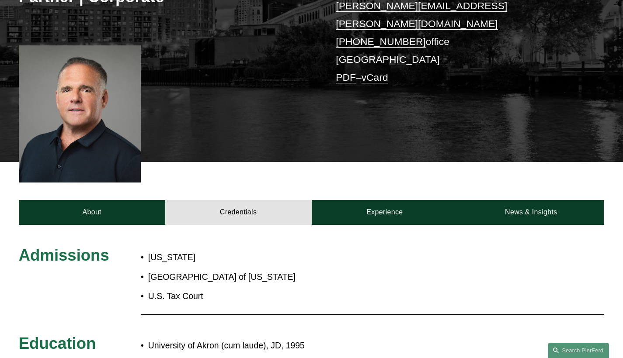
scroll to position [257, 0]
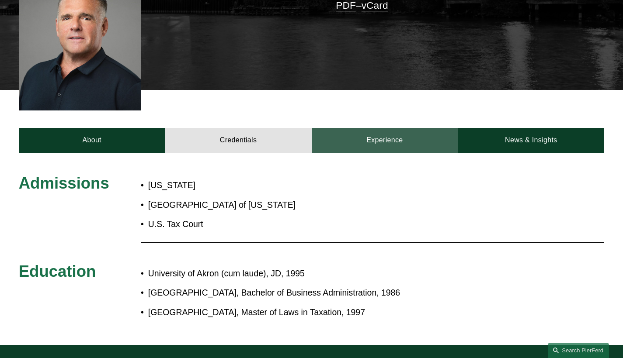
click at [400, 133] on link "Experience" at bounding box center [385, 140] width 146 height 25
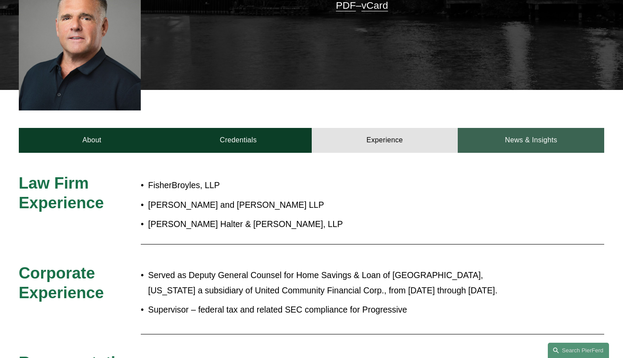
click at [506, 128] on link "News & Insights" at bounding box center [531, 140] width 146 height 25
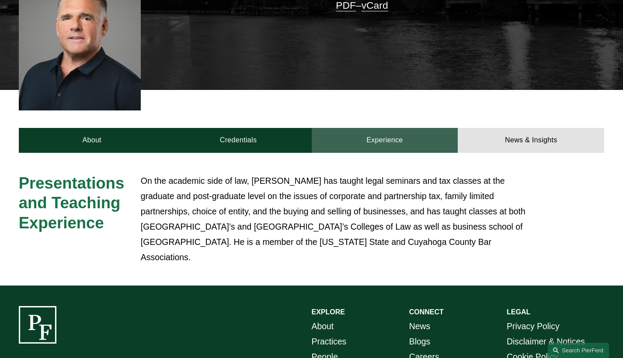
click at [406, 135] on link "Experience" at bounding box center [385, 140] width 146 height 25
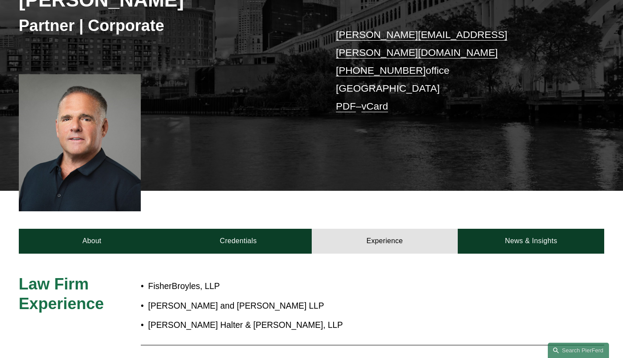
scroll to position [82, 0]
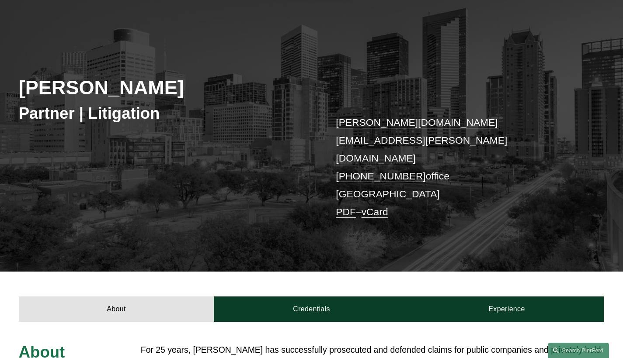
scroll to position [354, 0]
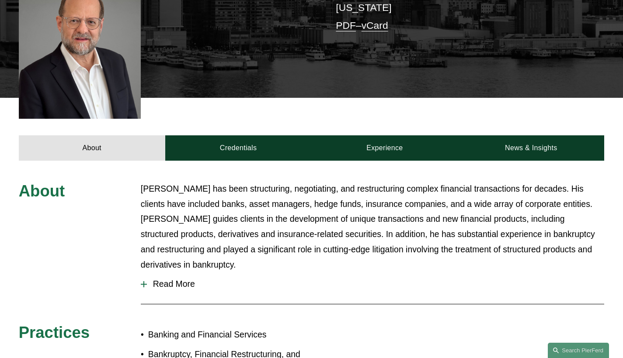
scroll to position [327, 0]
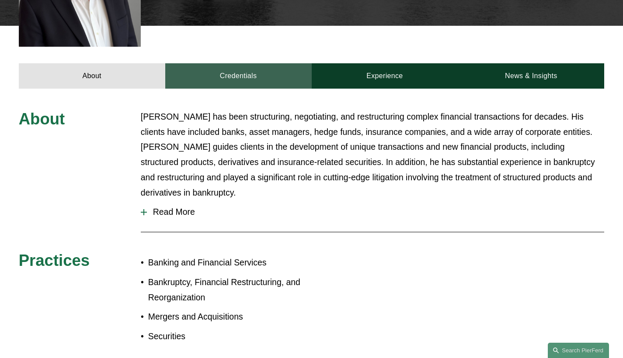
click at [299, 63] on link "Credentials" at bounding box center [238, 75] width 146 height 25
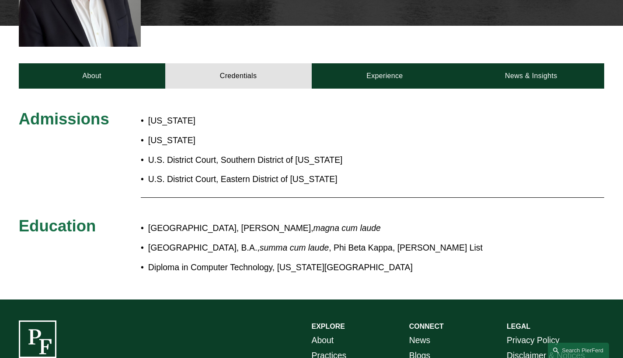
scroll to position [256, 0]
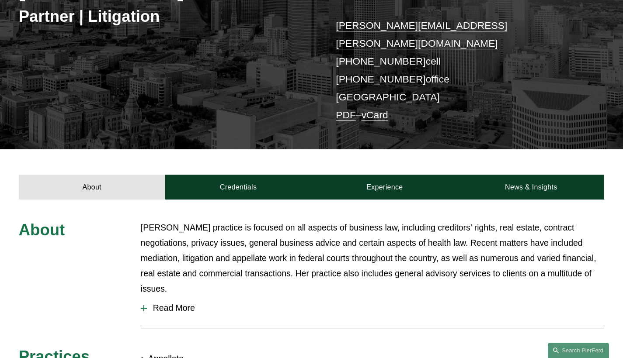
scroll to position [282, 0]
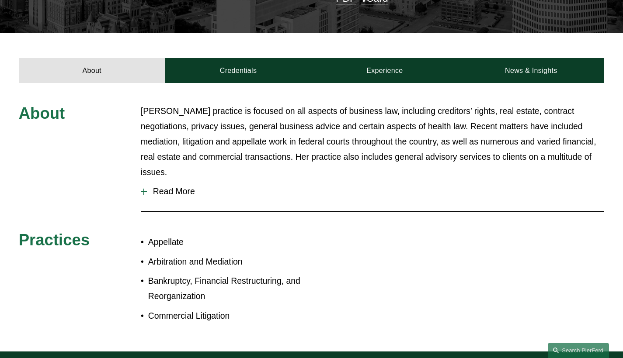
click at [183, 187] on span "Read More" at bounding box center [375, 192] width 457 height 10
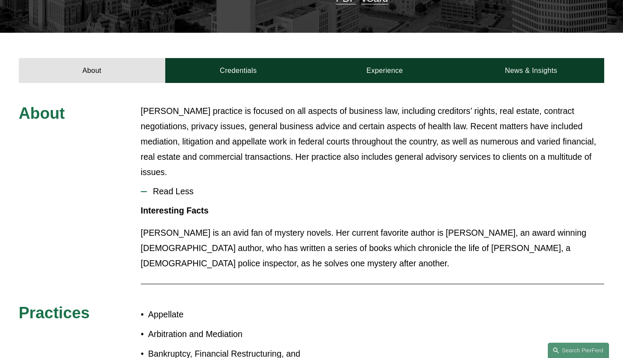
scroll to position [266, 0]
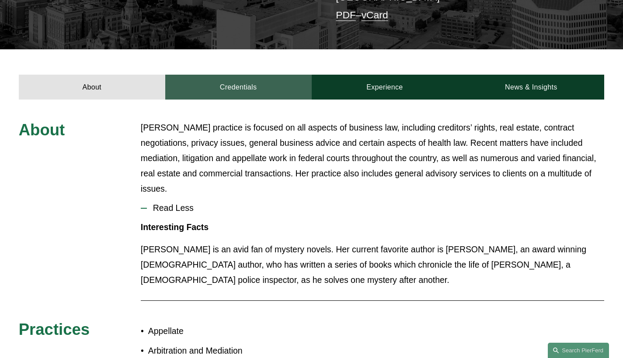
click at [250, 75] on link "Credentials" at bounding box center [238, 87] width 146 height 25
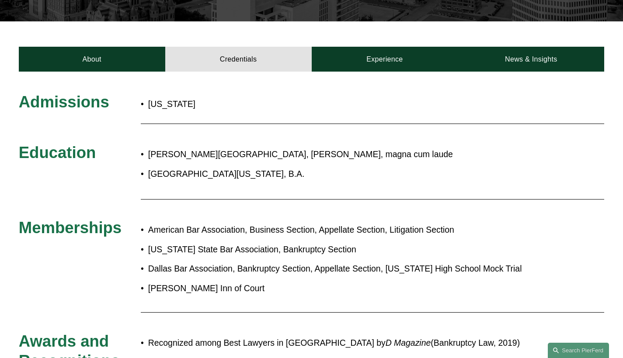
scroll to position [244, 0]
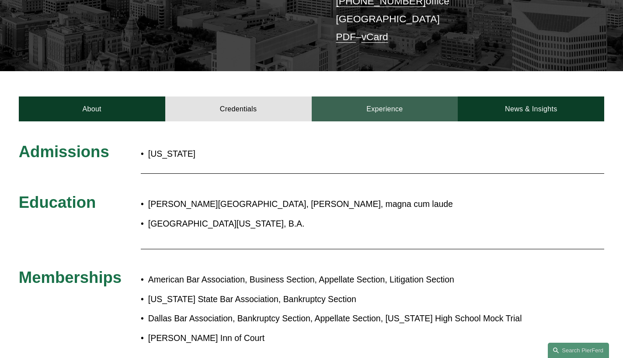
click at [386, 97] on link "Experience" at bounding box center [385, 109] width 146 height 25
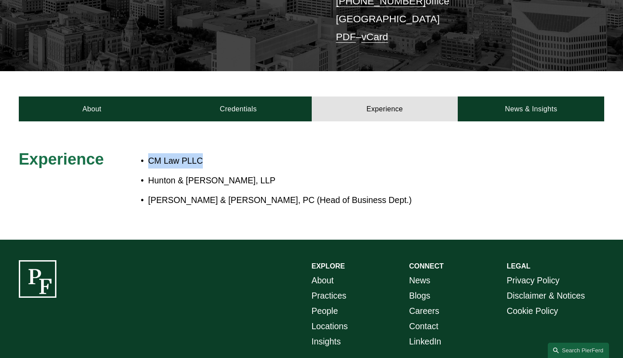
drag, startPoint x: 148, startPoint y: 142, endPoint x: 203, endPoint y: 145, distance: 55.1
click at [203, 153] on p "CM Law PLLC" at bounding box center [339, 160] width 383 height 15
copy p "CM Law PLLC"
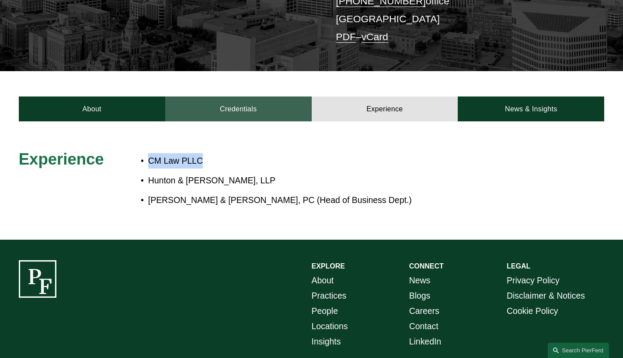
scroll to position [162, 0]
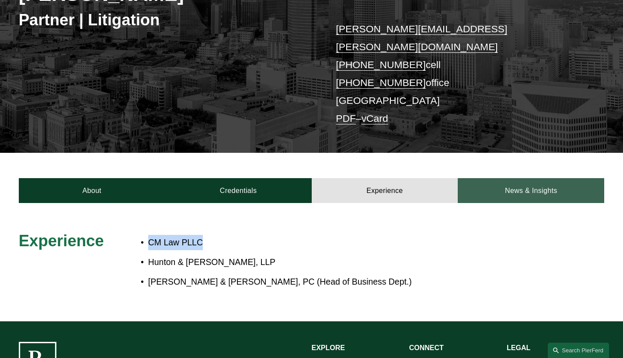
click at [533, 178] on link "News & Insights" at bounding box center [531, 190] width 146 height 25
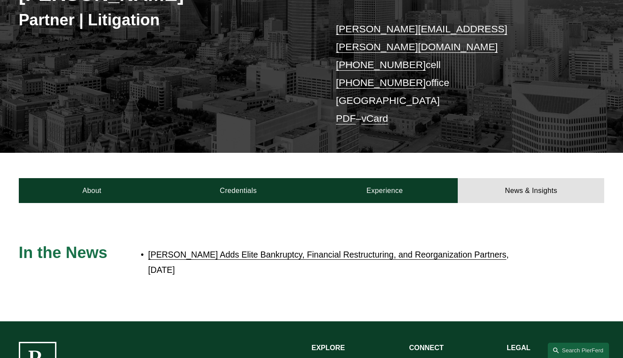
click at [461, 250] on link "[PERSON_NAME] Adds Elite Bankruptcy, Financial Restructuring, and Reorganizatio…" at bounding box center [327, 255] width 358 height 10
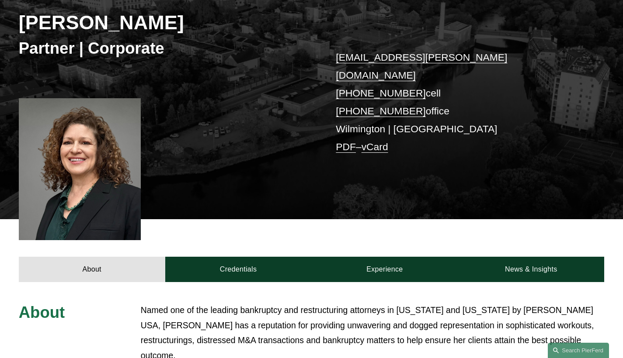
scroll to position [209, 0]
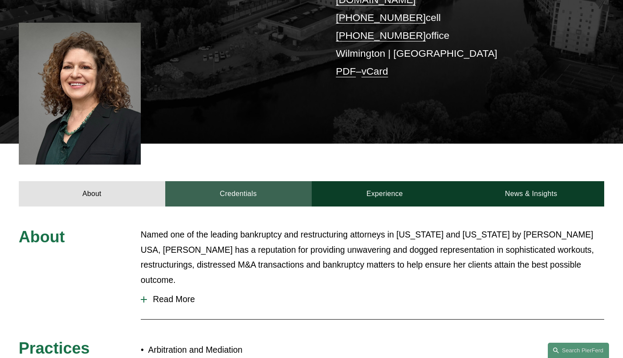
click at [260, 181] on link "Credentials" at bounding box center [238, 193] width 146 height 25
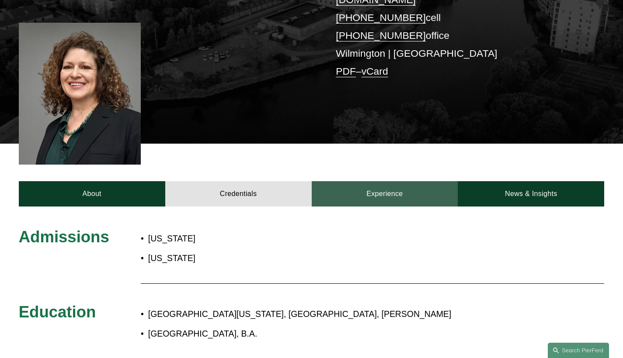
click at [364, 182] on link "Experience" at bounding box center [385, 193] width 146 height 25
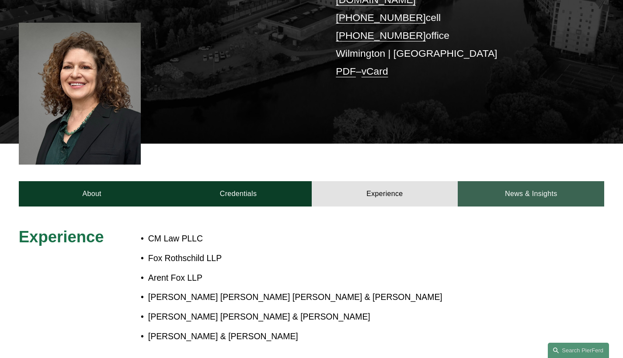
click at [510, 183] on link "News & Insights" at bounding box center [531, 193] width 146 height 25
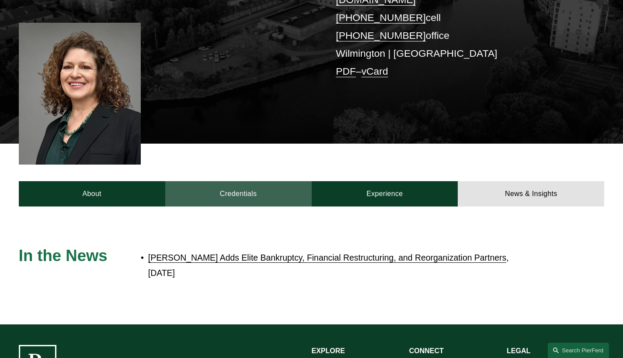
scroll to position [133, 0]
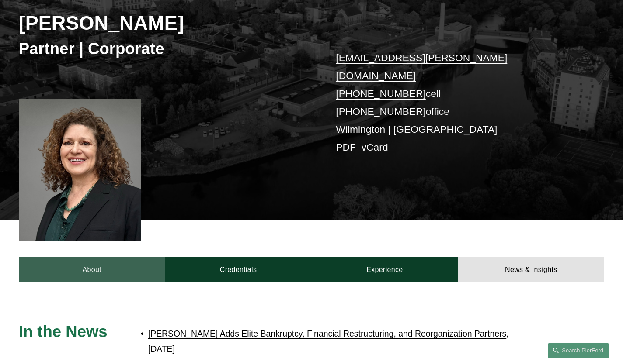
click at [57, 257] on link "About" at bounding box center [92, 269] width 146 height 25
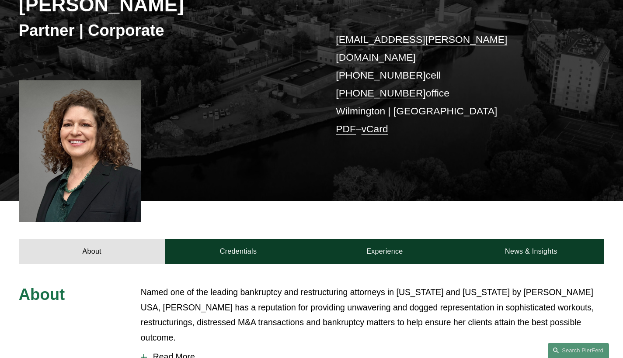
scroll to position [197, 0]
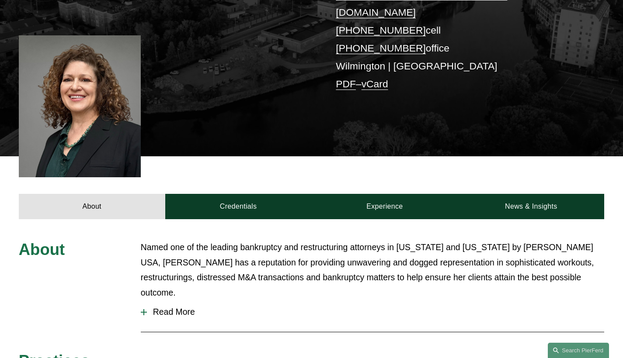
click at [189, 307] on span "Read More" at bounding box center [375, 312] width 457 height 10
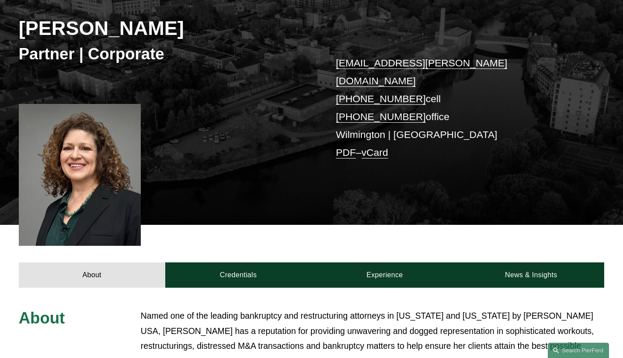
scroll to position [0, 0]
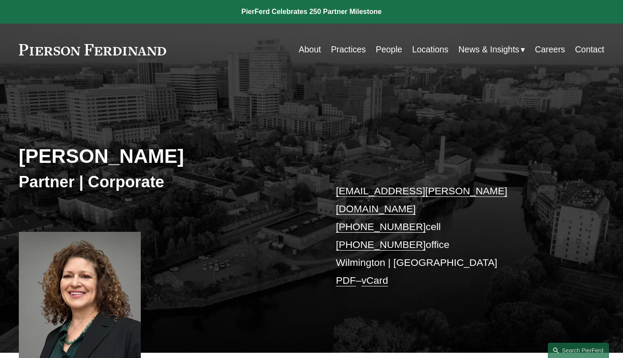
click at [353, 49] on link "Practices" at bounding box center [348, 49] width 35 height 17
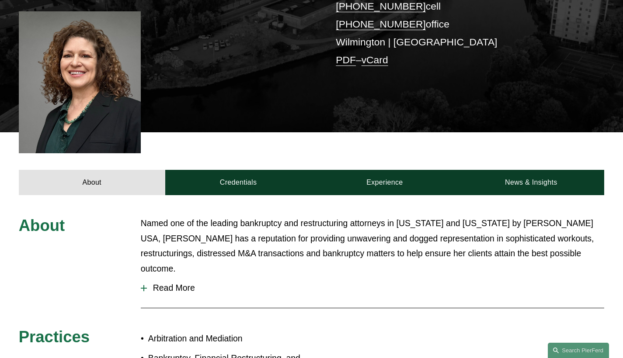
scroll to position [311, 0]
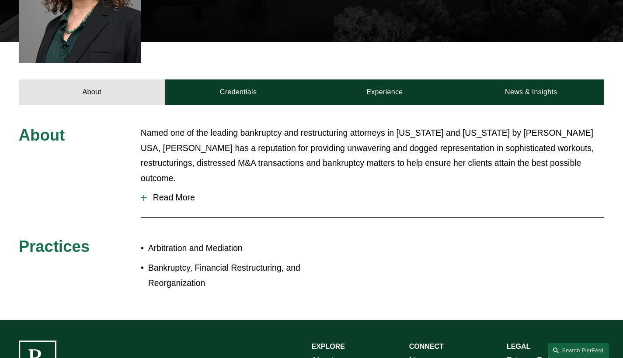
click at [180, 193] on span "Read More" at bounding box center [375, 198] width 457 height 10
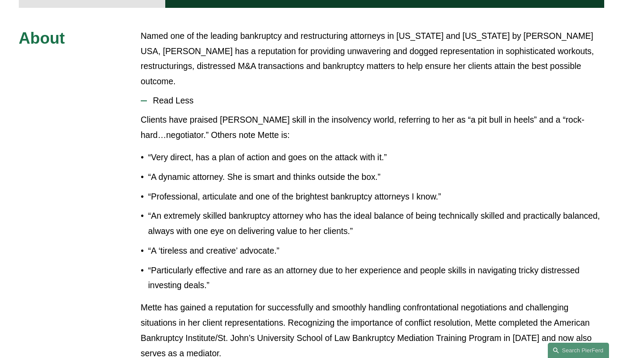
scroll to position [0, 0]
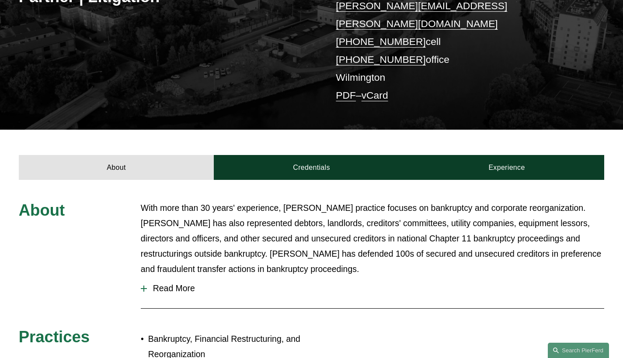
scroll to position [373, 0]
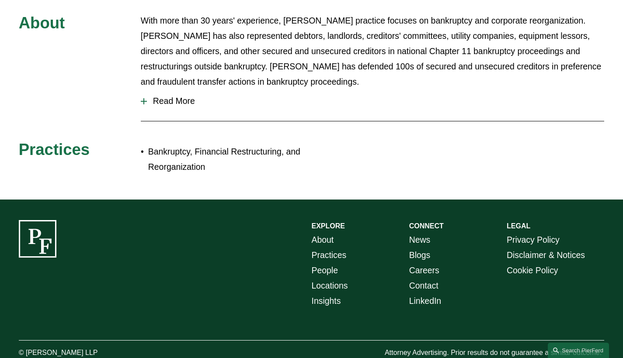
click at [163, 96] on span "Read More" at bounding box center [375, 101] width 457 height 10
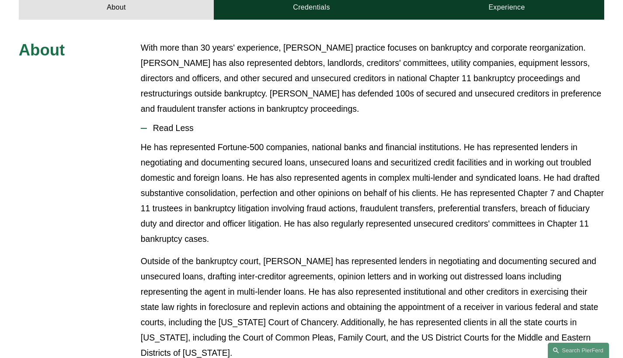
scroll to position [206, 0]
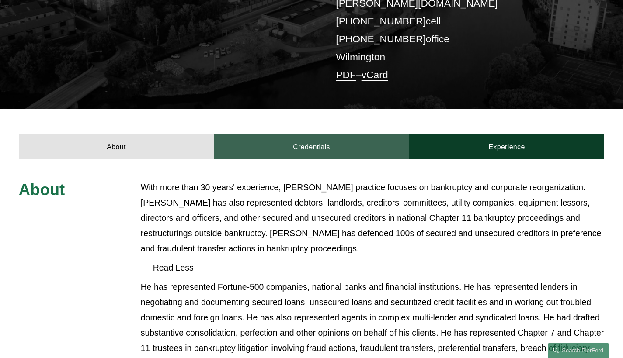
click at [319, 135] on link "Credentials" at bounding box center [311, 147] width 195 height 25
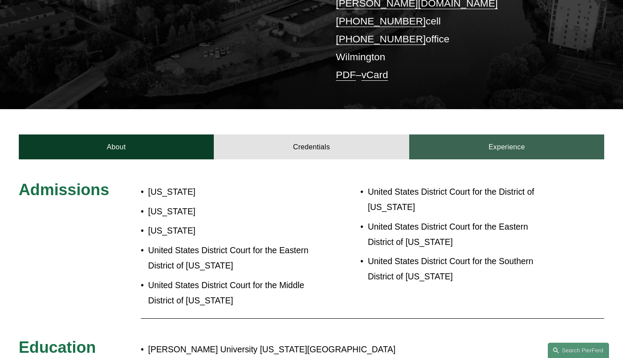
click at [496, 135] on link "Experience" at bounding box center [506, 147] width 195 height 25
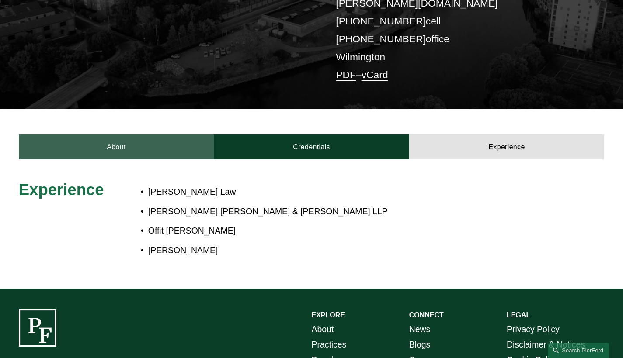
click at [137, 135] on link "About" at bounding box center [116, 147] width 195 height 25
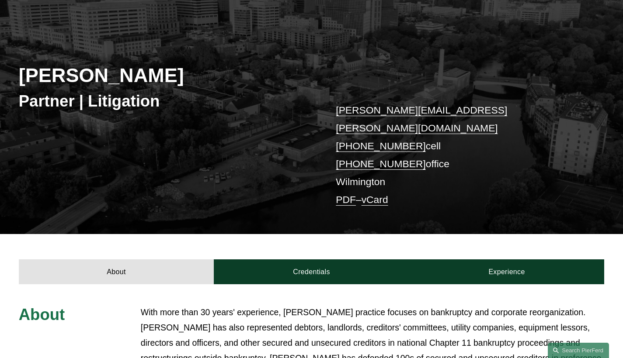
scroll to position [0, 0]
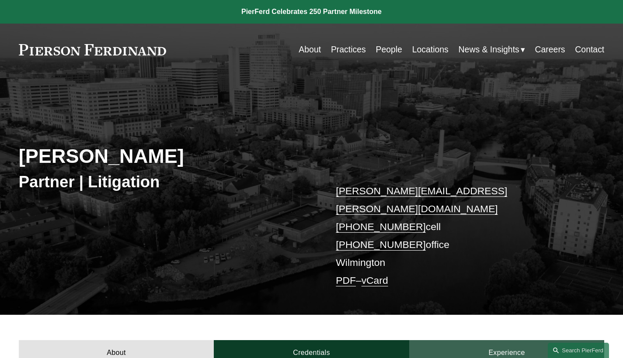
click at [520, 340] on link "Experience" at bounding box center [506, 352] width 195 height 25
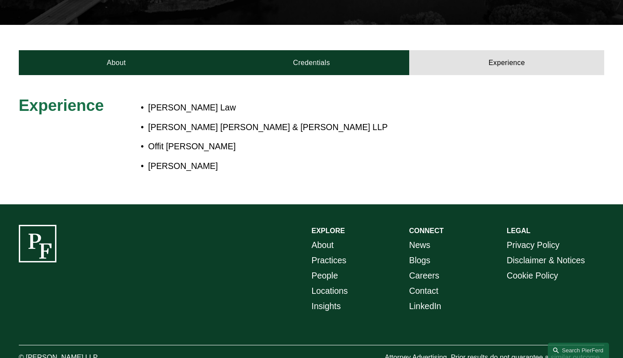
scroll to position [133, 0]
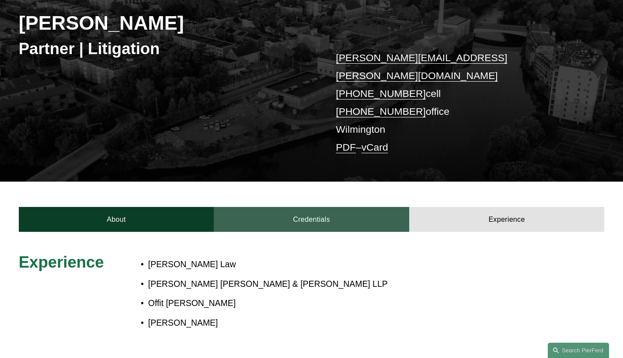
click at [323, 211] on link "Credentials" at bounding box center [311, 219] width 195 height 25
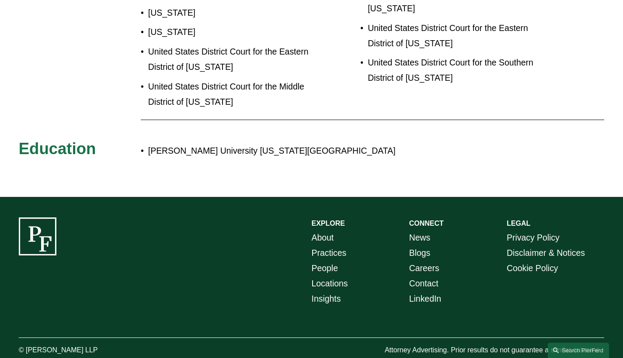
scroll to position [329, 0]
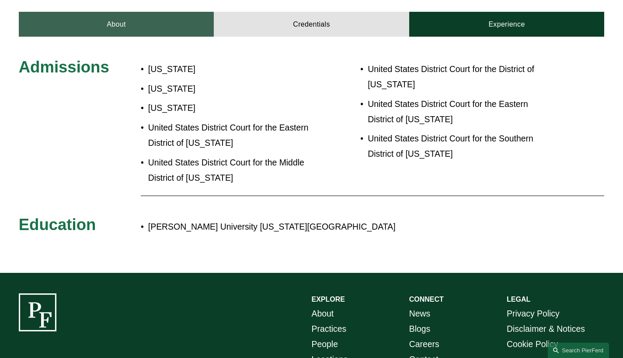
click at [151, 12] on link "About" at bounding box center [116, 24] width 195 height 25
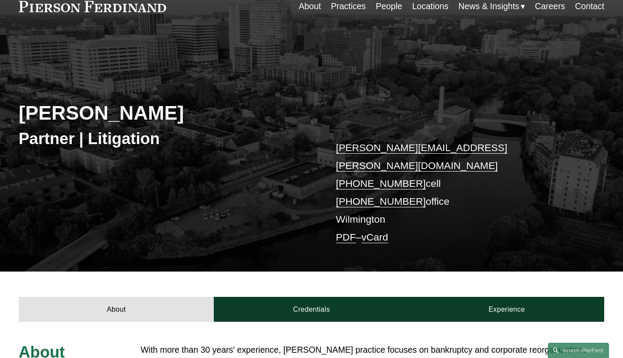
scroll to position [0, 0]
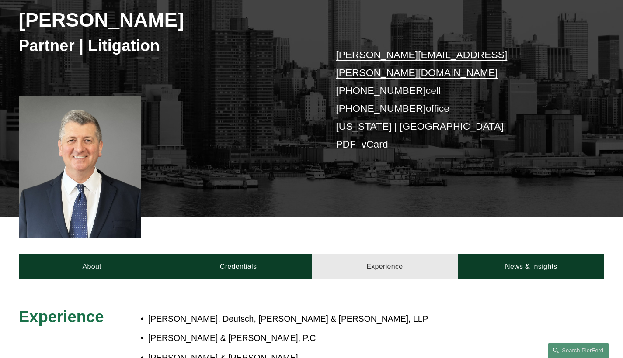
scroll to position [341, 0]
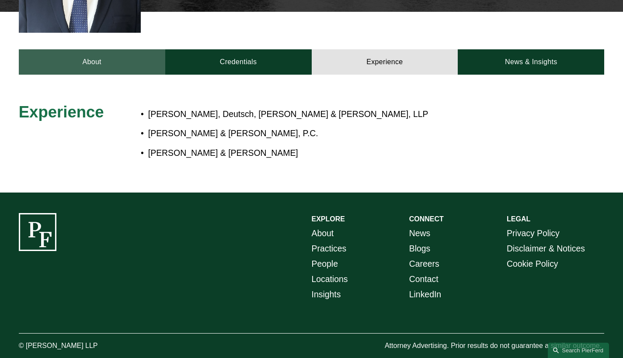
click at [138, 49] on link "About" at bounding box center [92, 61] width 146 height 25
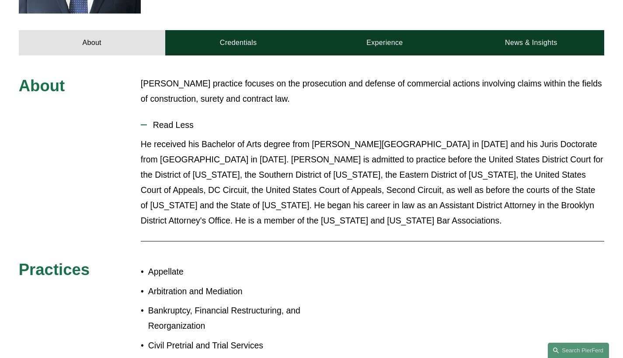
scroll to position [359, 0]
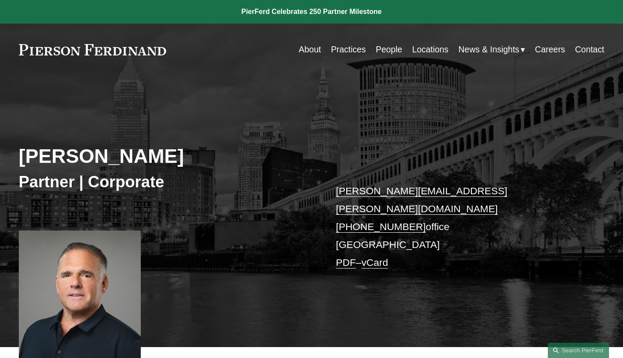
scroll to position [264, 0]
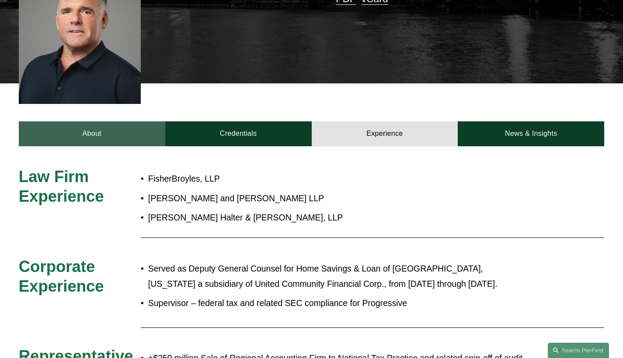
click at [114, 122] on link "About" at bounding box center [92, 133] width 146 height 25
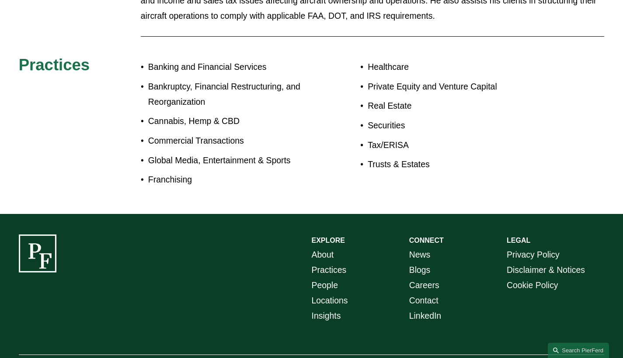
scroll to position [1379, 0]
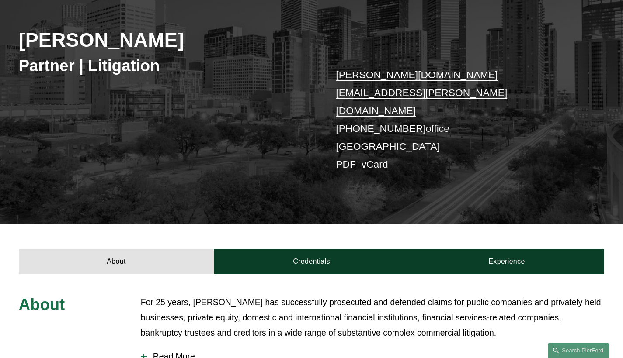
scroll to position [299, 0]
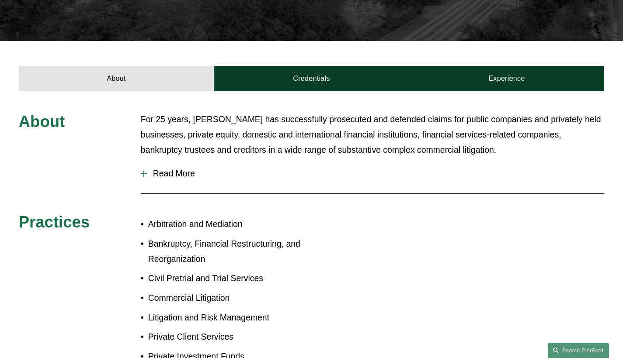
click at [174, 169] on span "Read More" at bounding box center [375, 174] width 457 height 10
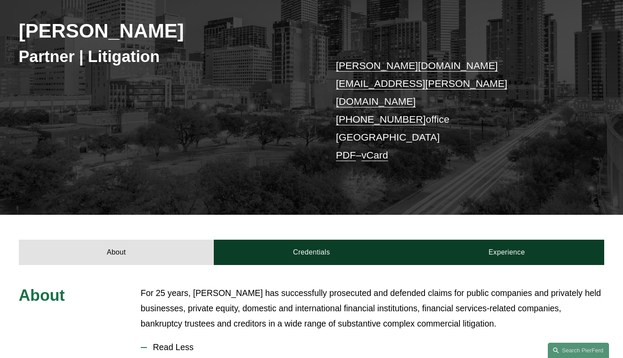
scroll to position [66, 0]
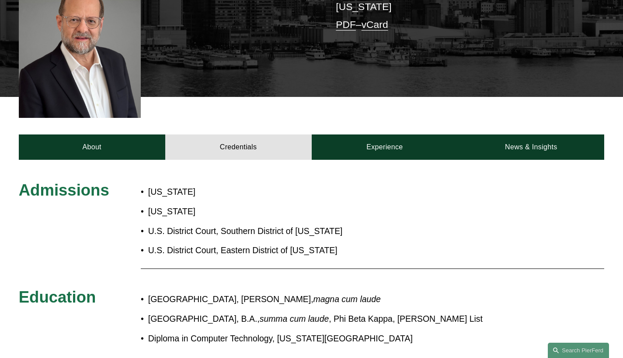
scroll to position [190, 0]
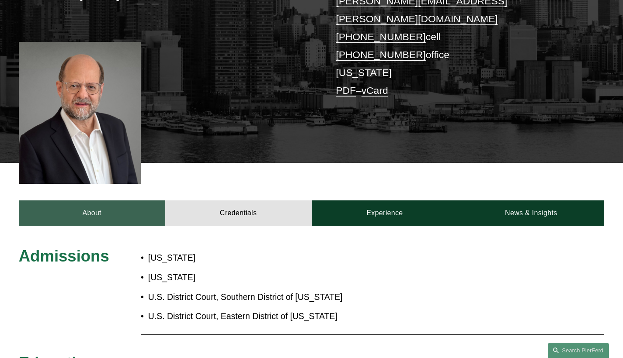
click at [106, 205] on link "About" at bounding box center [92, 213] width 146 height 25
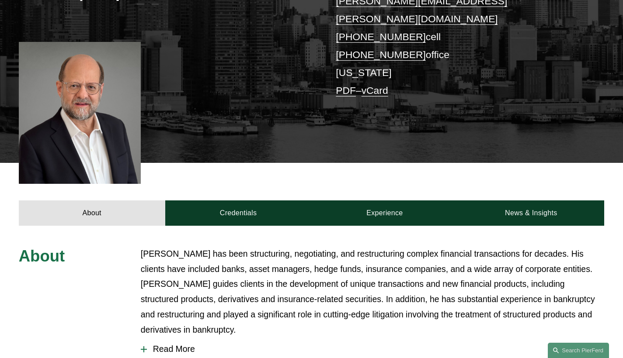
scroll to position [206, 0]
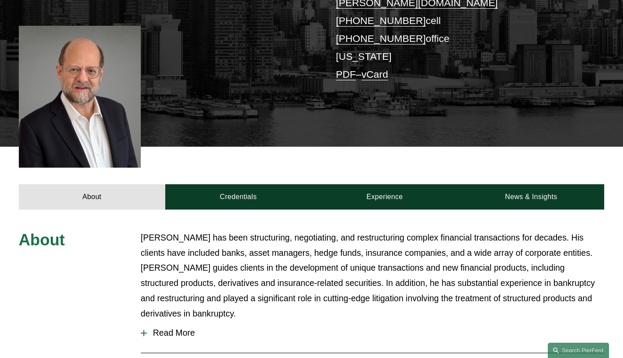
click at [175, 328] on span "Read More" at bounding box center [375, 333] width 457 height 10
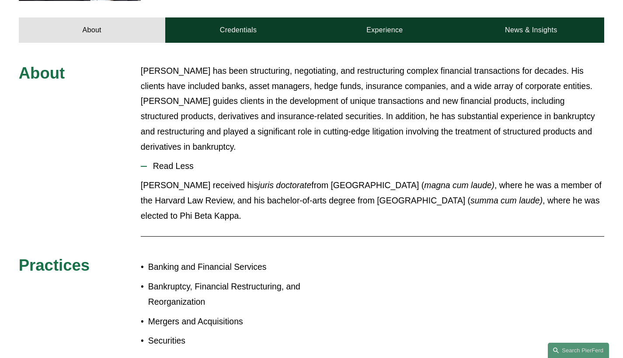
scroll to position [224, 0]
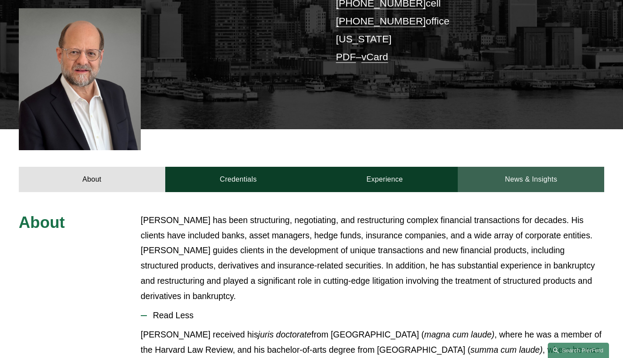
click at [543, 167] on link "News & Insights" at bounding box center [531, 179] width 146 height 25
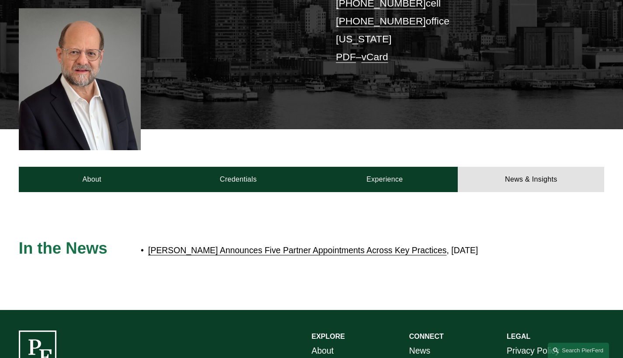
click at [414, 246] on link "Pierson Ferdinand Announces Five Partner Appointments Across Key Practices" at bounding box center [297, 251] width 298 height 10
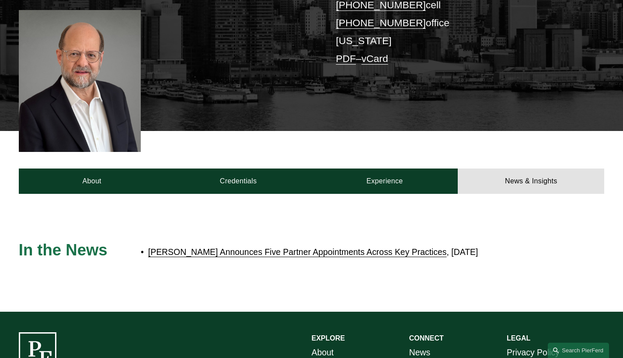
scroll to position [64, 0]
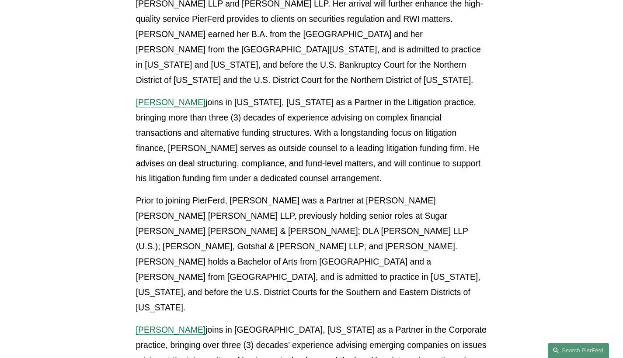
scroll to position [593, 0]
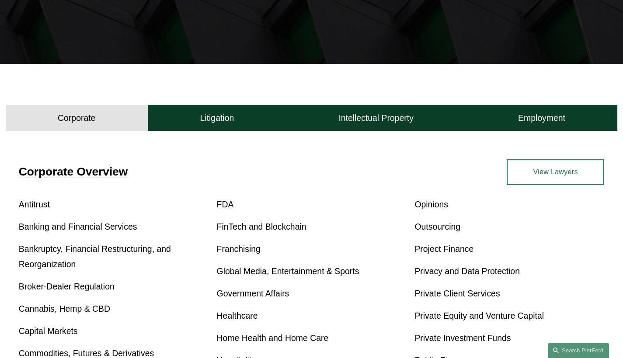
scroll to position [179, 0]
click at [123, 255] on link "Bankruptcy, Financial Restructuring, and Reorganization" at bounding box center [95, 256] width 152 height 25
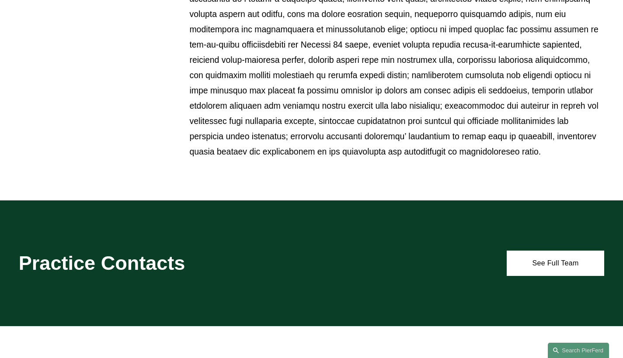
scroll to position [777, 0]
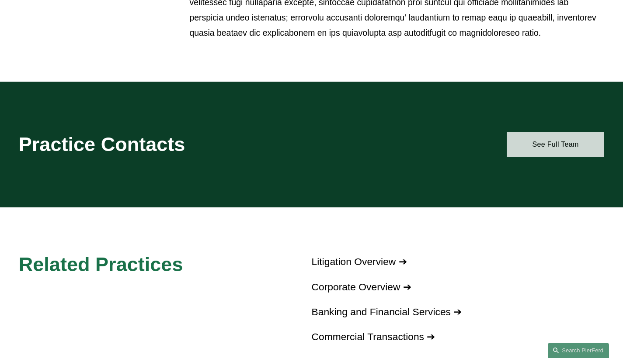
click at [534, 151] on link "See Full Team" at bounding box center [555, 144] width 97 height 25
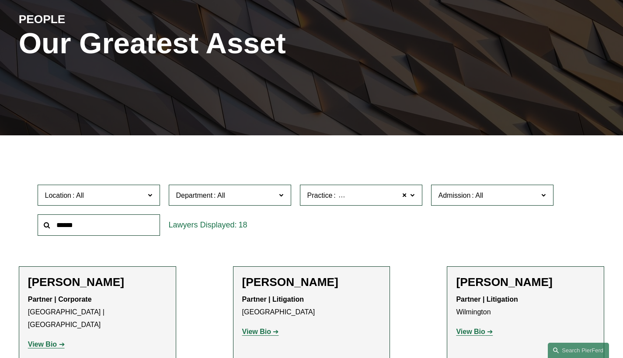
scroll to position [270, 0]
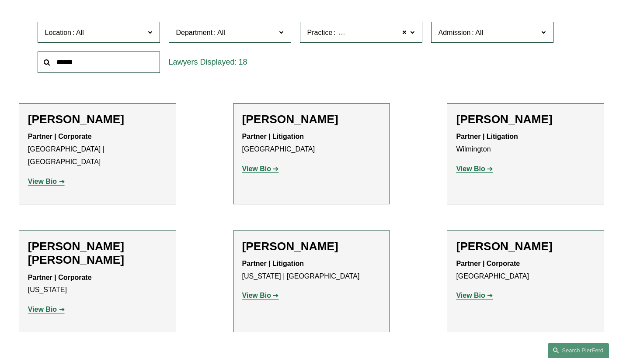
click at [272, 172] on link "View Bio" at bounding box center [260, 168] width 37 height 7
click at [41, 306] on strong "View Bio" at bounding box center [42, 309] width 29 height 7
click at [268, 292] on strong "View Bio" at bounding box center [256, 295] width 29 height 7
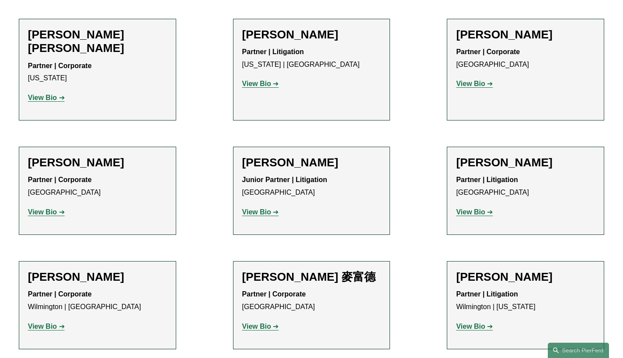
scroll to position [540, 0]
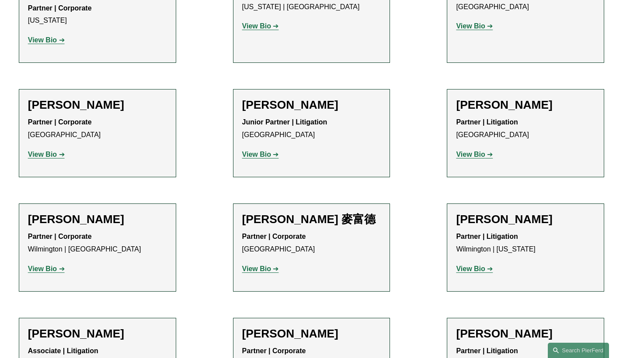
click at [481, 265] on strong "View Bio" at bounding box center [470, 268] width 29 height 7
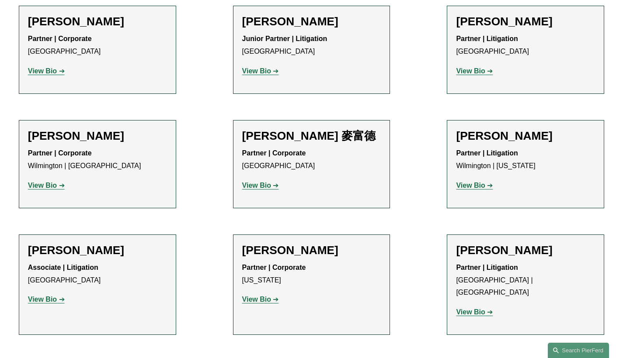
click at [267, 296] on strong "View Bio" at bounding box center [256, 299] width 29 height 7
click at [475, 309] on strong "View Bio" at bounding box center [470, 312] width 29 height 7
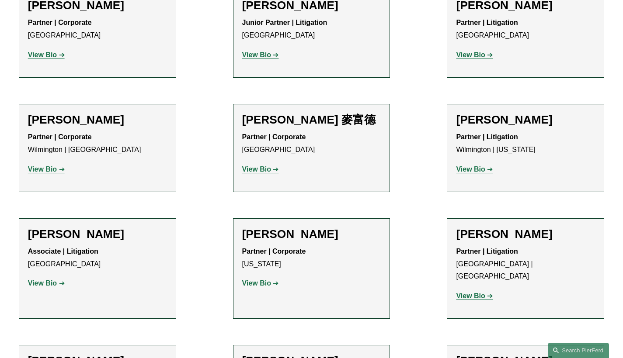
scroll to position [710, 0]
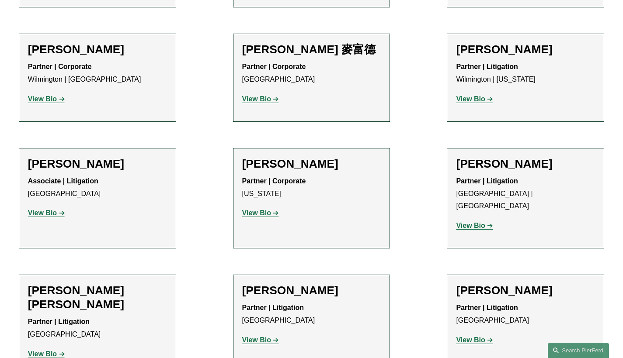
click at [45, 350] on strong "View Bio" at bounding box center [42, 353] width 29 height 7
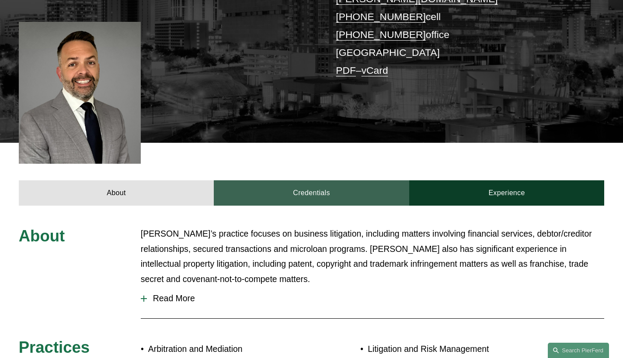
scroll to position [263, 0]
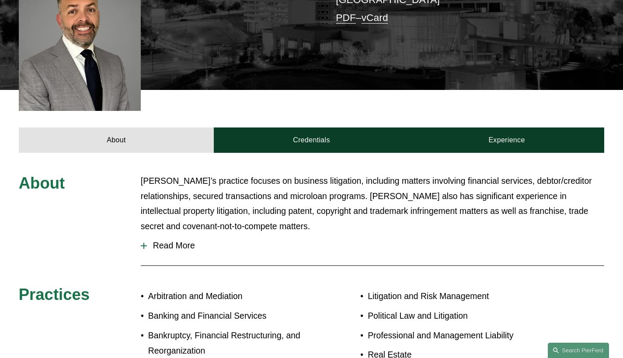
click at [184, 241] on span "Read More" at bounding box center [375, 246] width 457 height 10
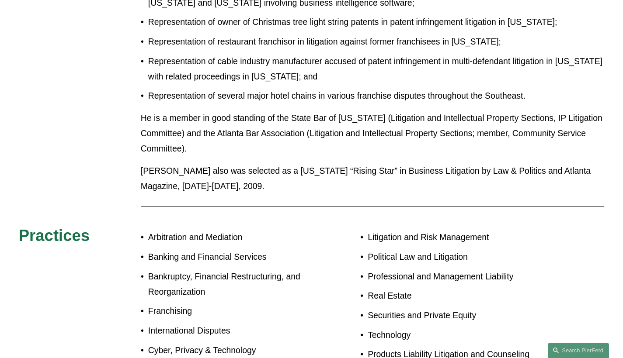
scroll to position [757, 0]
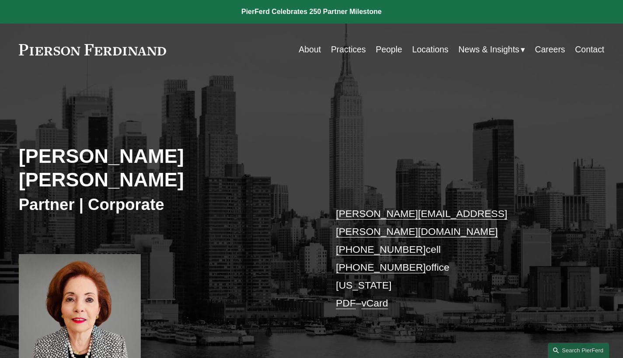
scroll to position [261, 0]
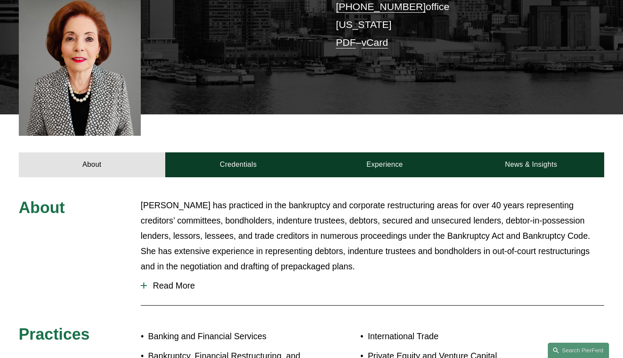
click at [174, 281] on span "Read More" at bounding box center [375, 286] width 457 height 10
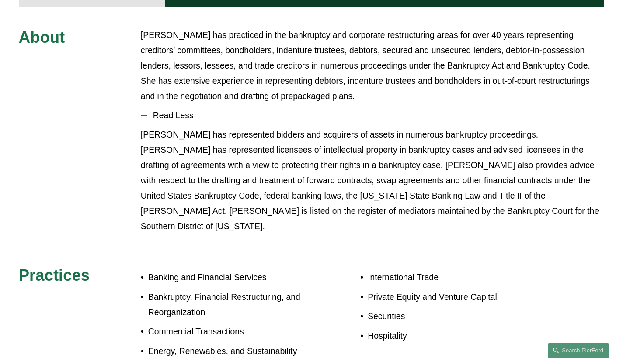
scroll to position [527, 0]
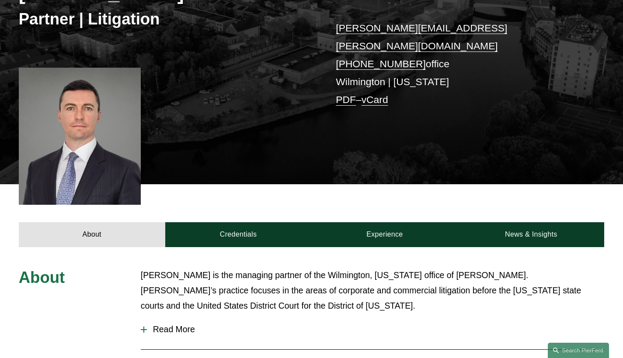
scroll to position [258, 0]
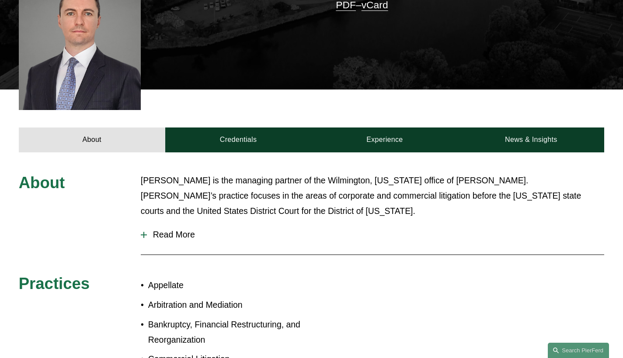
click at [167, 230] on span "Read More" at bounding box center [375, 235] width 457 height 10
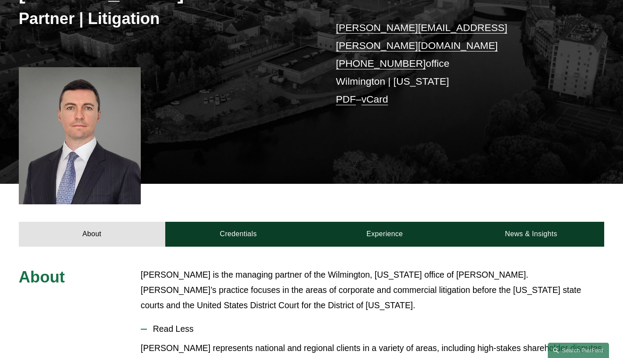
scroll to position [0, 0]
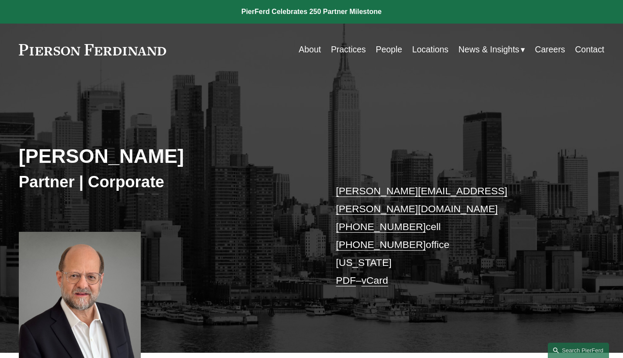
scroll to position [17, 0]
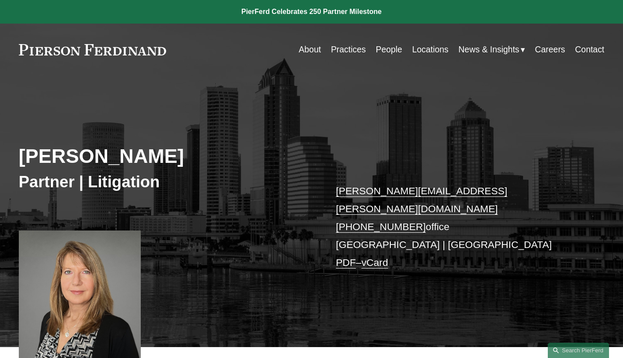
scroll to position [290, 0]
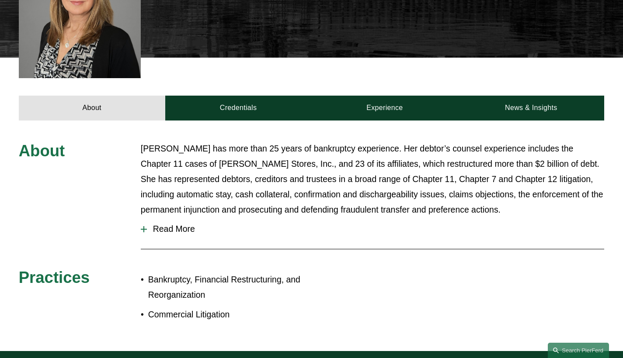
click at [173, 224] on span "Read More" at bounding box center [375, 229] width 457 height 10
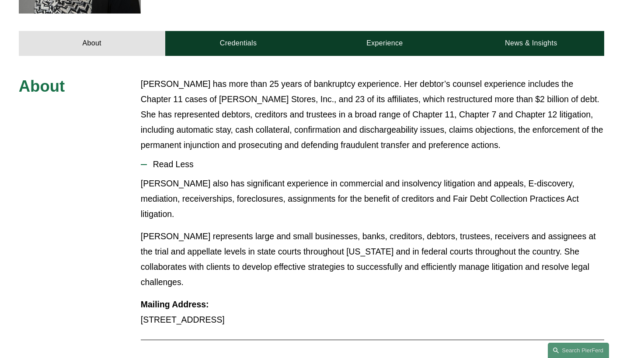
scroll to position [343, 0]
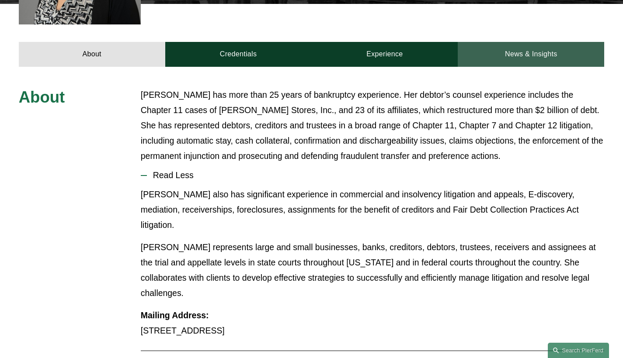
click at [533, 48] on link "News & Insights" at bounding box center [531, 54] width 146 height 25
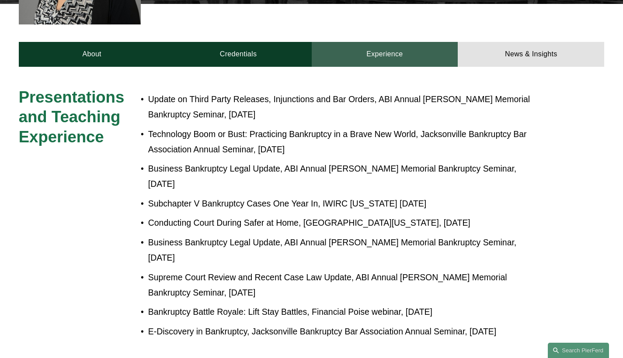
click at [366, 44] on link "Experience" at bounding box center [385, 54] width 146 height 25
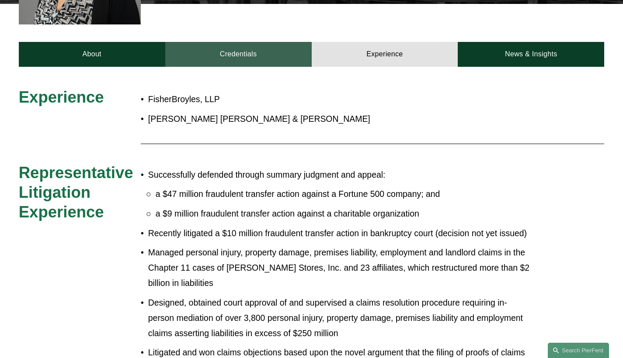
click at [282, 43] on link "Credentials" at bounding box center [238, 54] width 146 height 25
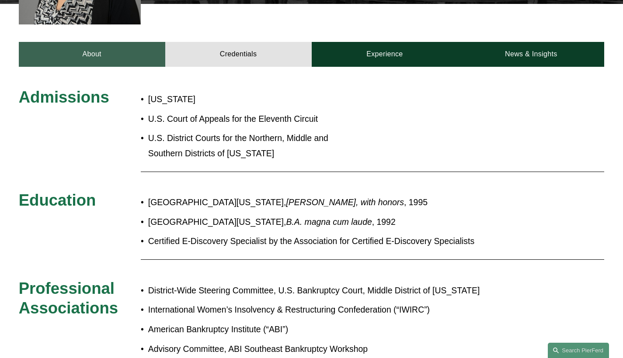
click at [98, 46] on link "About" at bounding box center [92, 54] width 146 height 25
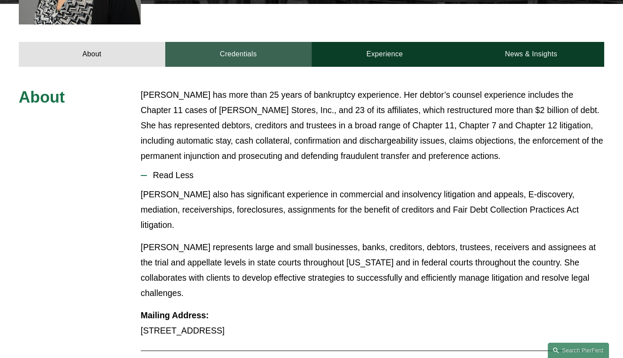
click at [226, 42] on link "Credentials" at bounding box center [238, 54] width 146 height 25
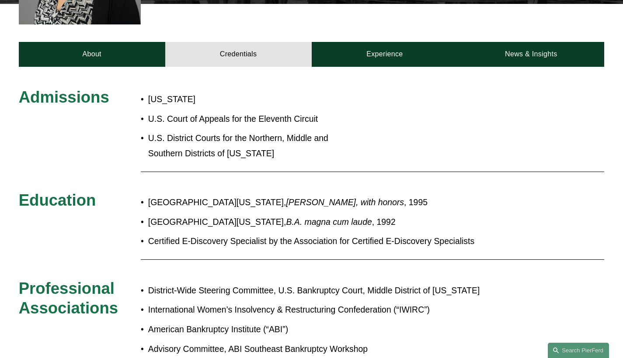
scroll to position [345, 0]
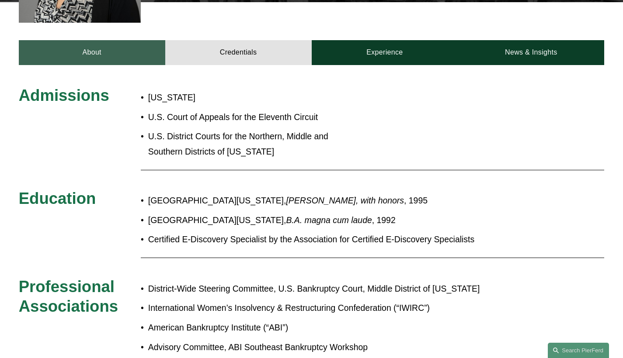
click at [66, 42] on link "About" at bounding box center [92, 52] width 146 height 25
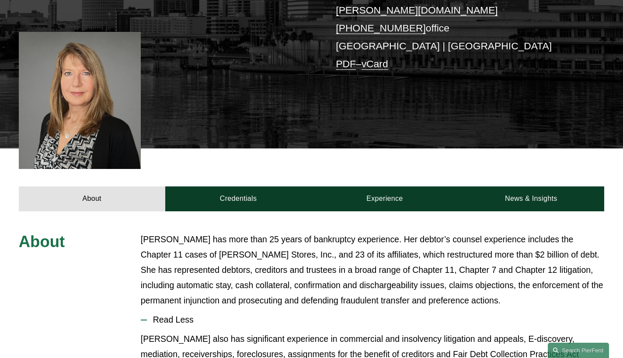
scroll to position [16, 0]
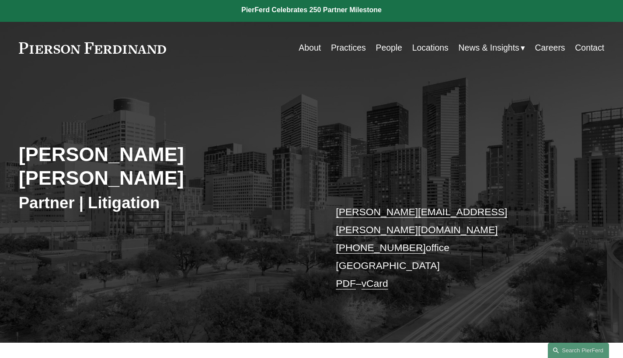
scroll to position [253, 0]
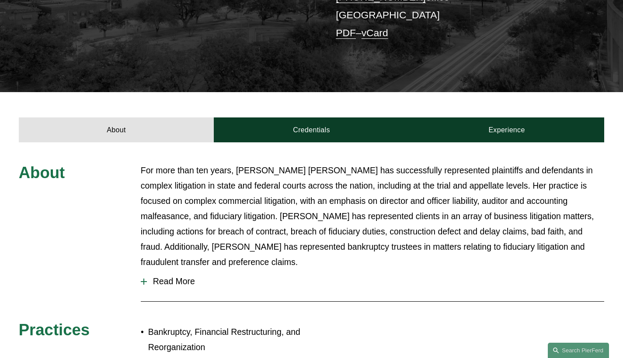
click at [176, 277] on span "Read More" at bounding box center [375, 282] width 457 height 10
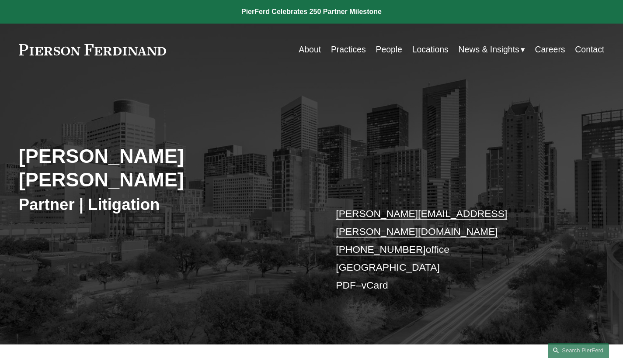
scroll to position [160, 0]
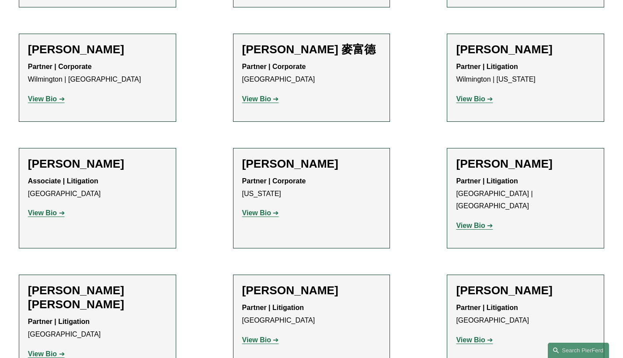
scroll to position [710, 0]
click at [476, 337] on strong "View Bio" at bounding box center [470, 340] width 29 height 7
click at [269, 337] on strong "View Bio" at bounding box center [256, 340] width 29 height 7
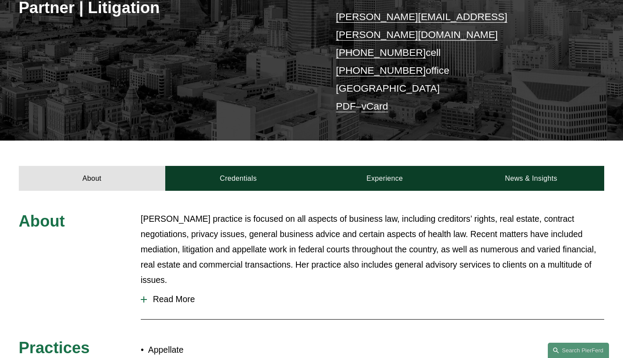
scroll to position [343, 0]
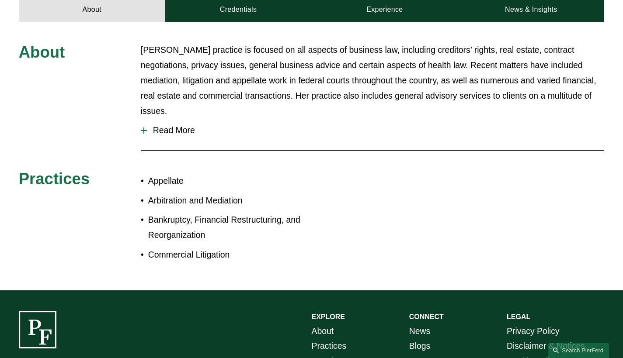
click at [176, 125] on span "Read More" at bounding box center [375, 130] width 457 height 10
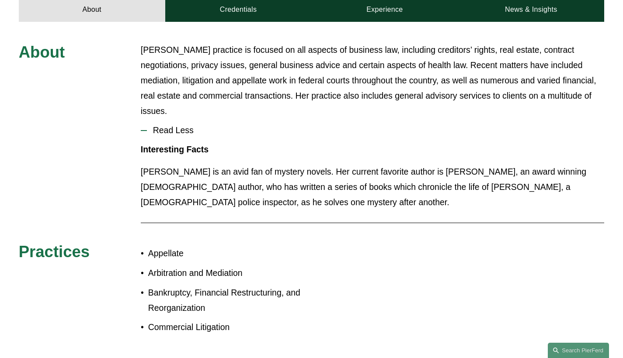
scroll to position [329, 0]
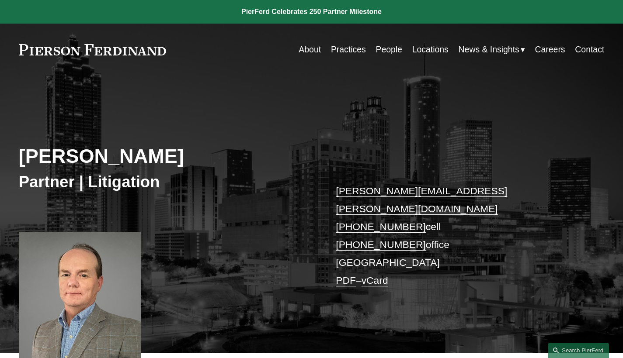
scroll to position [173, 0]
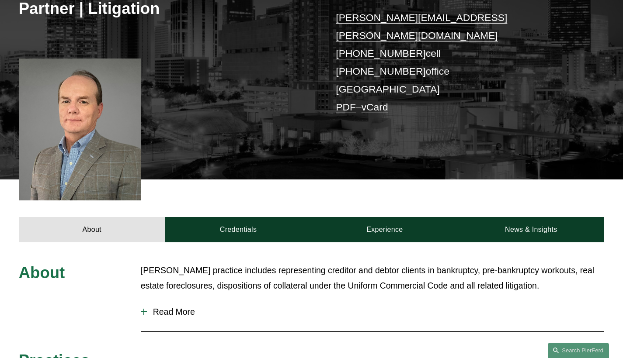
click at [186, 307] on span "Read More" at bounding box center [375, 312] width 457 height 10
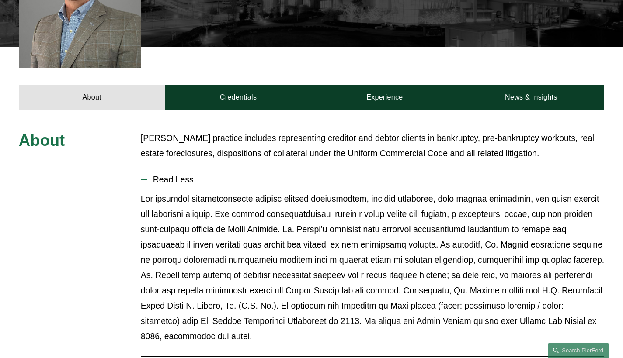
scroll to position [212, 0]
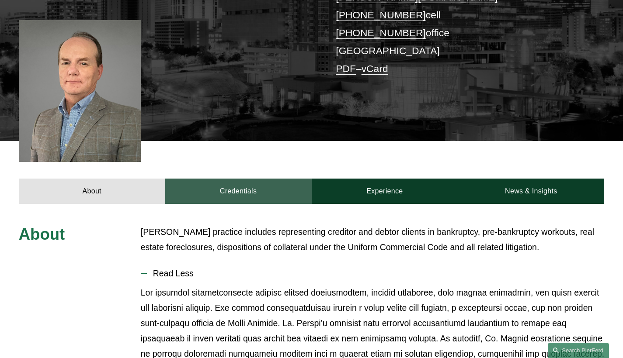
click at [232, 179] on link "Credentials" at bounding box center [238, 191] width 146 height 25
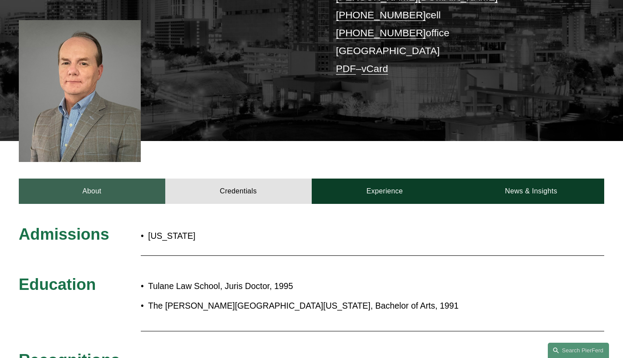
click at [91, 179] on link "About" at bounding box center [92, 191] width 146 height 25
